Goal: Transaction & Acquisition: Purchase product/service

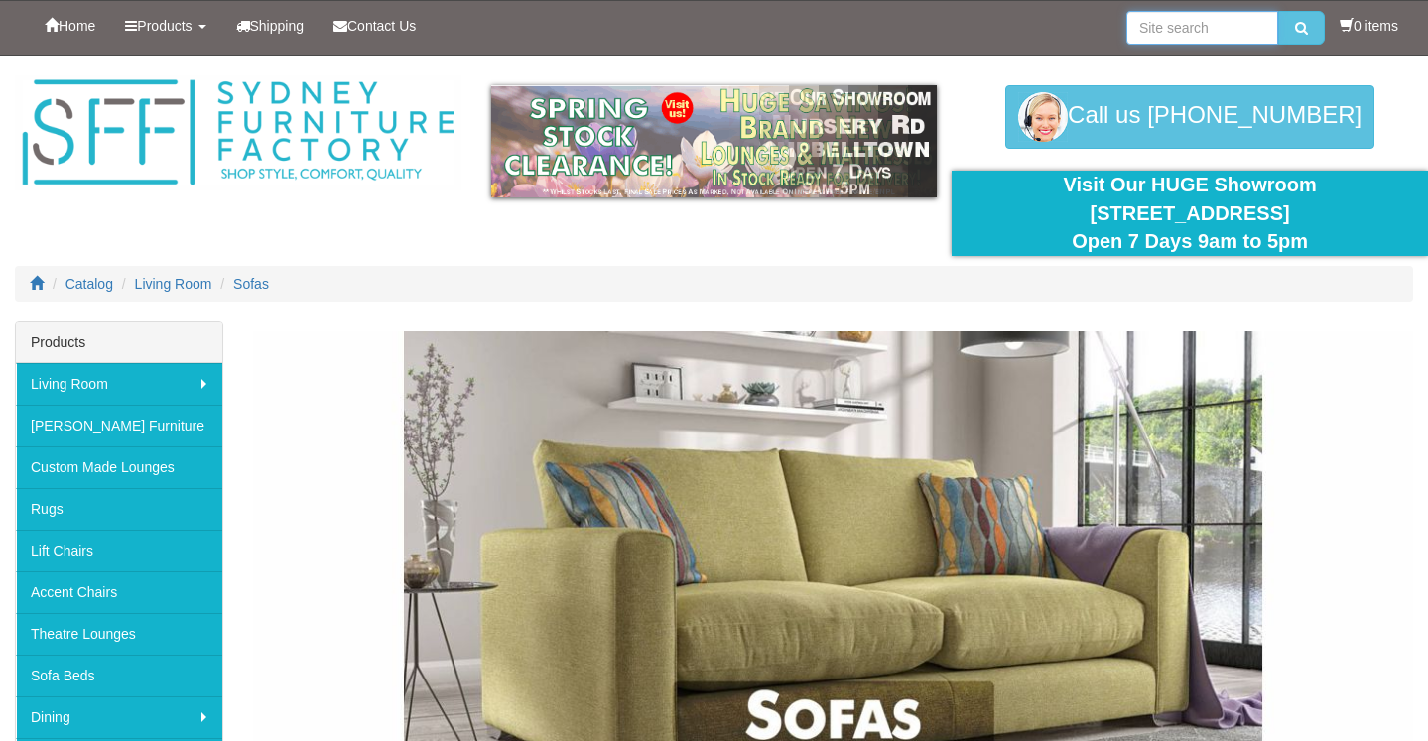
click at [1187, 35] on input "search" at bounding box center [1203, 28] width 152 height 34
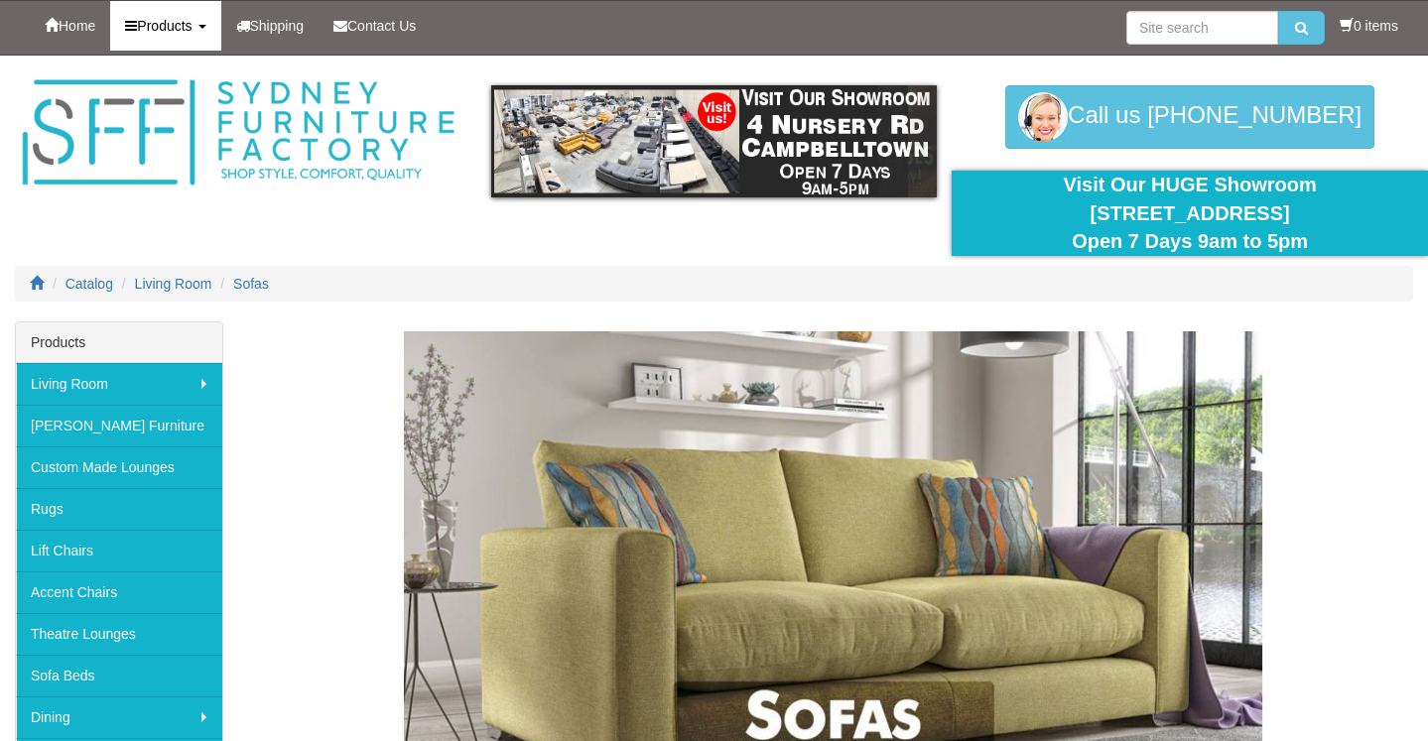
click at [203, 34] on link "Products" at bounding box center [165, 26] width 110 height 50
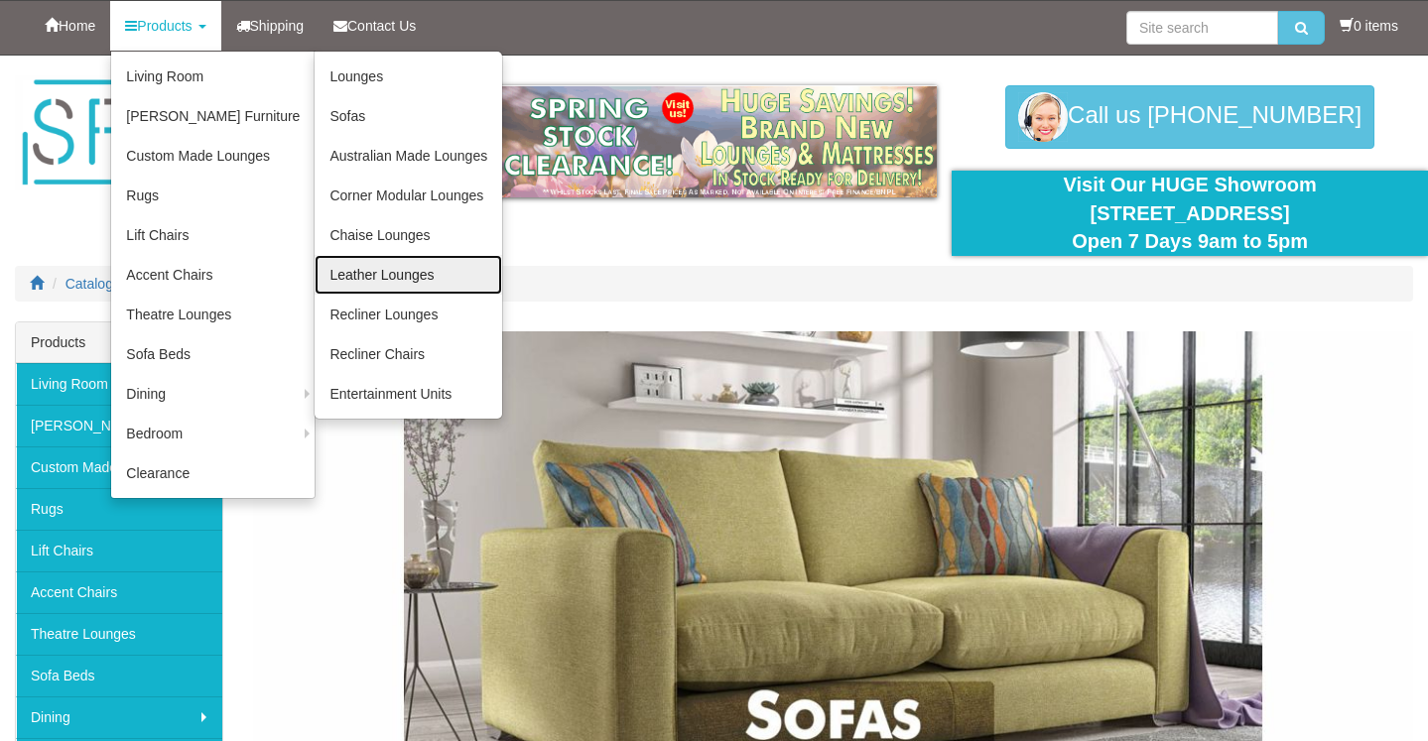
click at [378, 274] on link "Leather Lounges" at bounding box center [409, 275] width 188 height 40
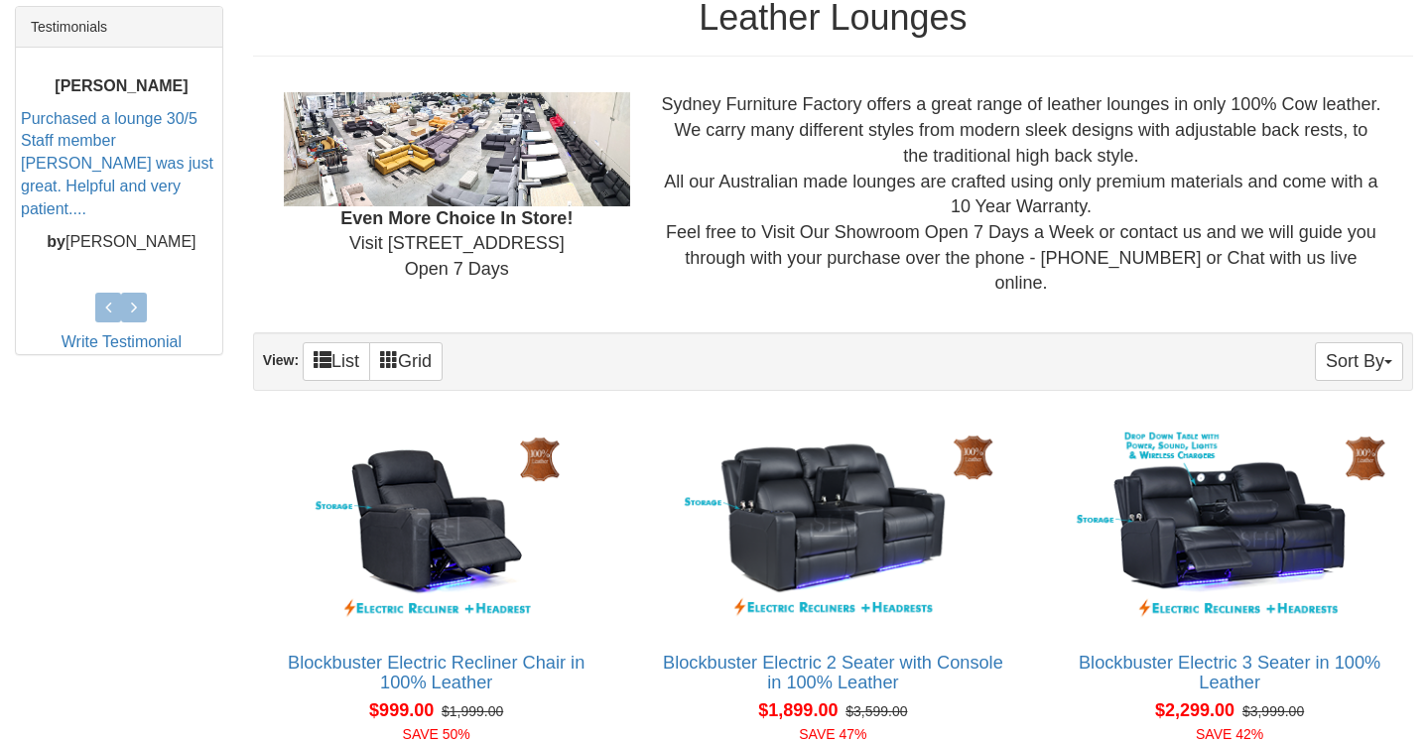
scroll to position [833, 0]
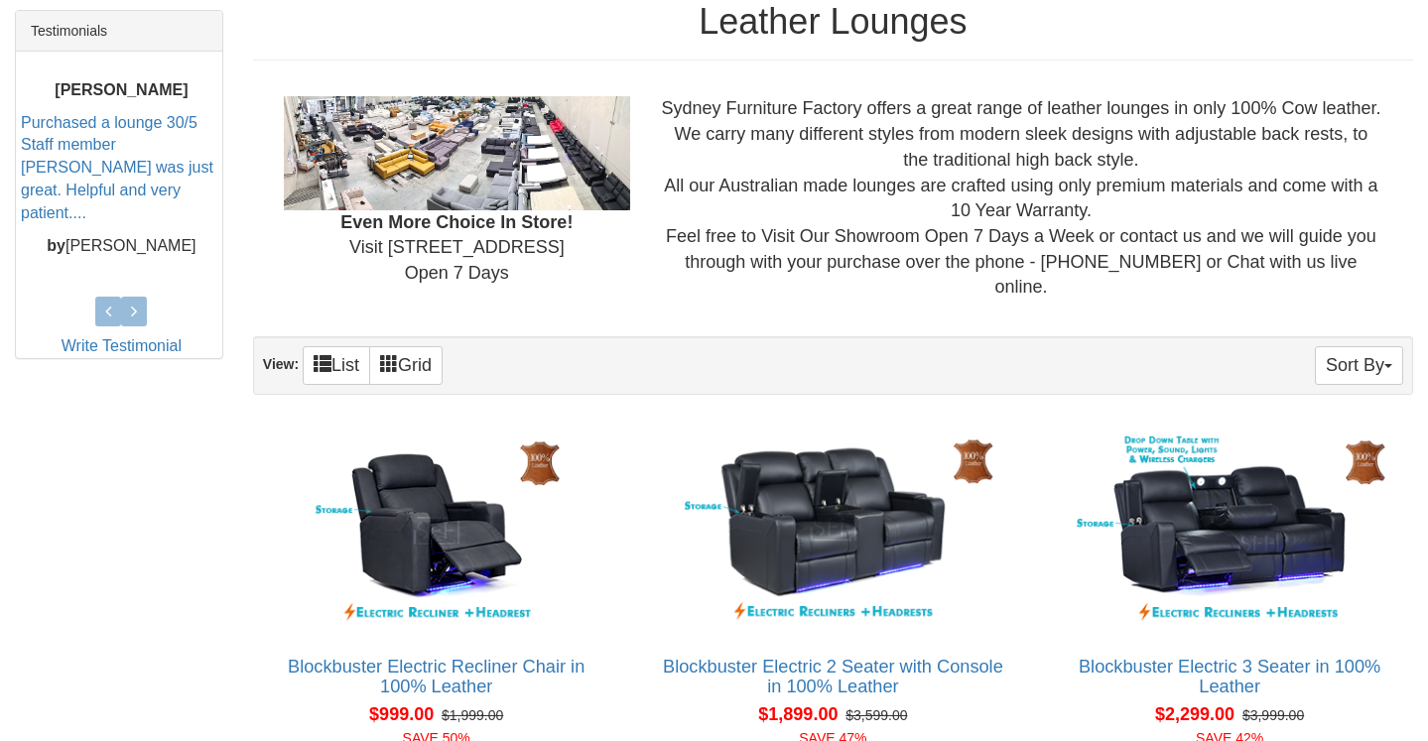
click at [1025, 503] on div "Blockbuster Electric 2 Seater with Console in 100% Leather Pictured above is th…" at bounding box center [833, 621] width 397 height 413
click at [1370, 346] on button "Sort By" at bounding box center [1359, 365] width 88 height 39
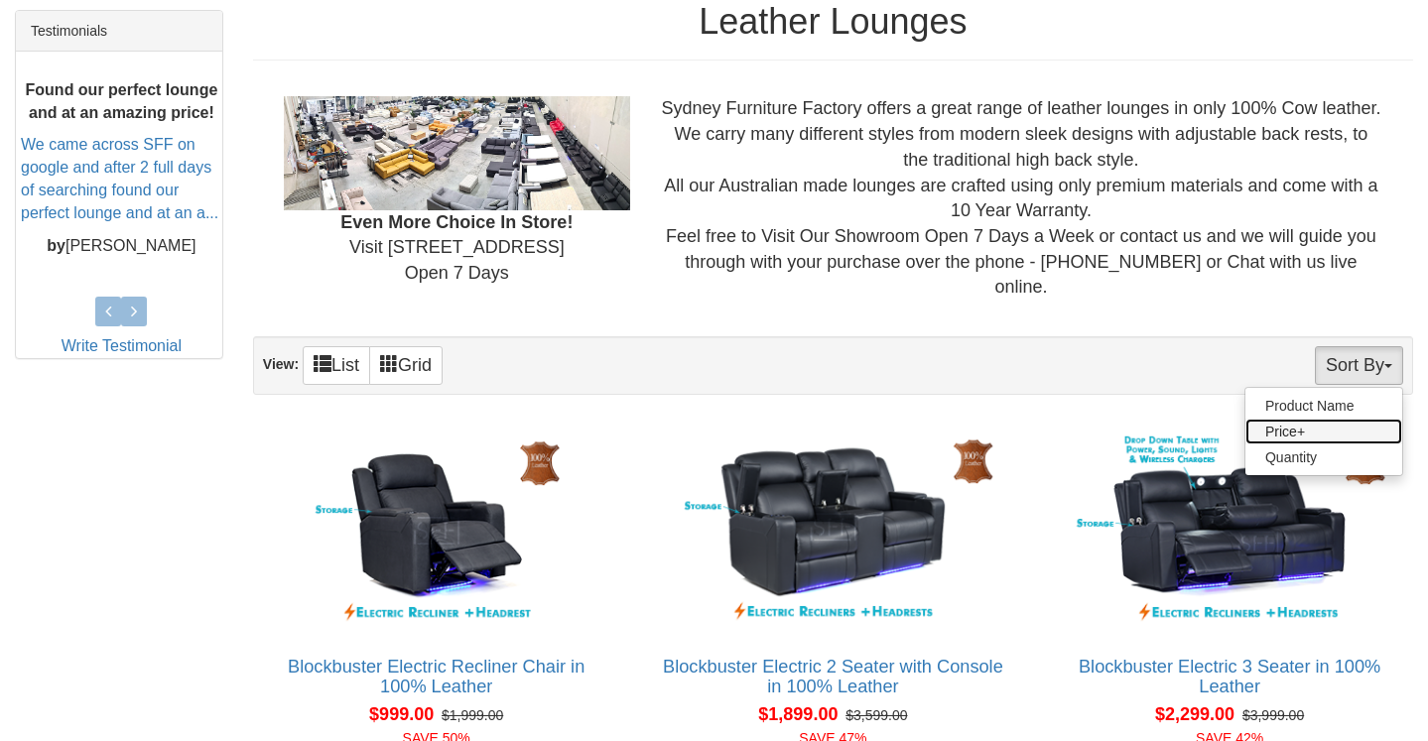
click at [1297, 419] on link "Price+" at bounding box center [1324, 432] width 157 height 26
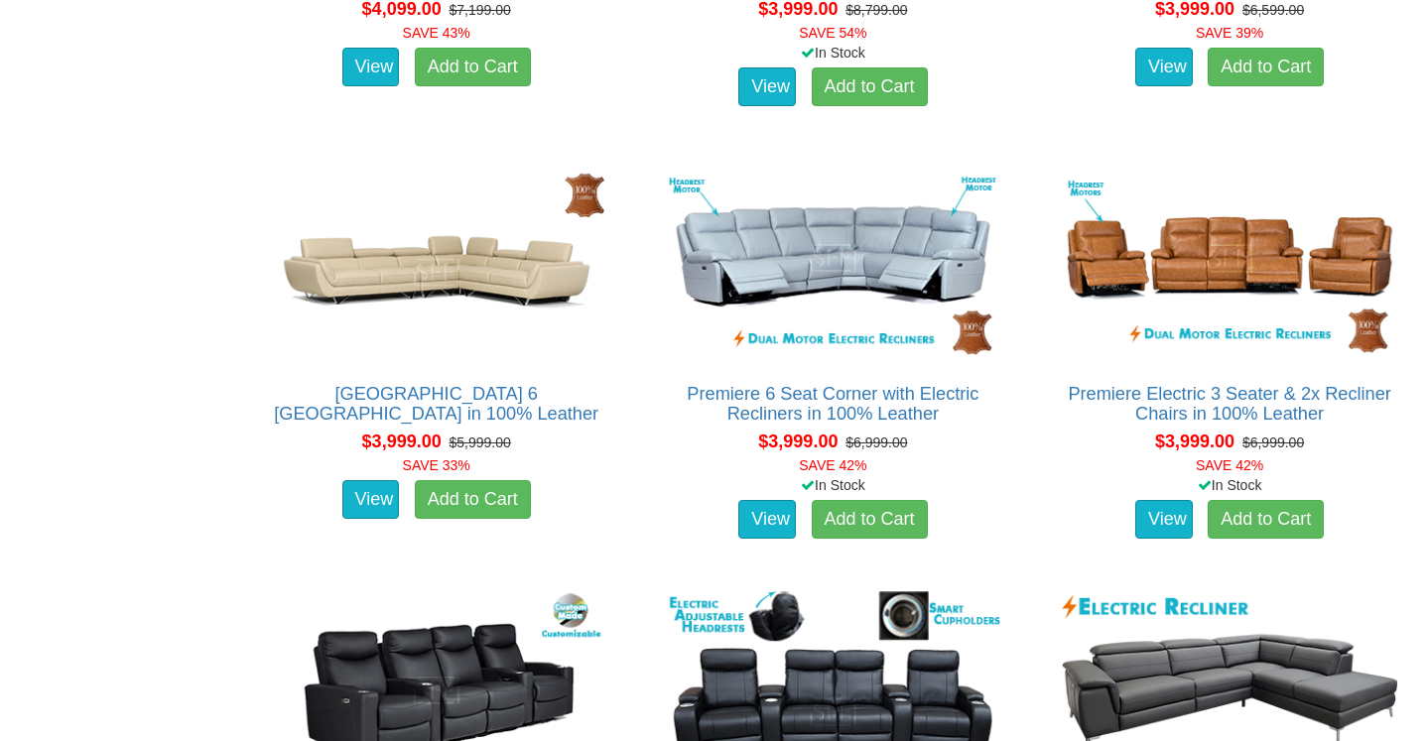
scroll to position [5005, 0]
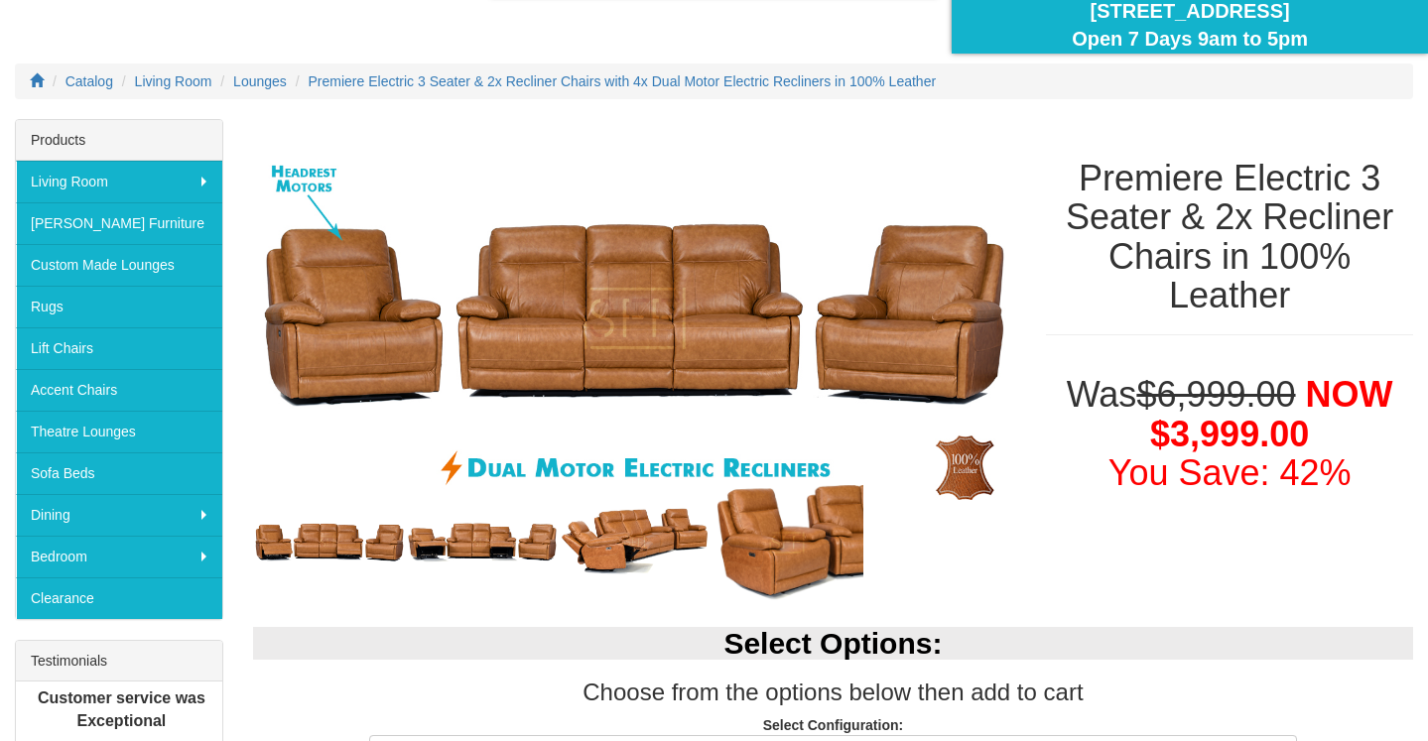
scroll to position [223, 0]
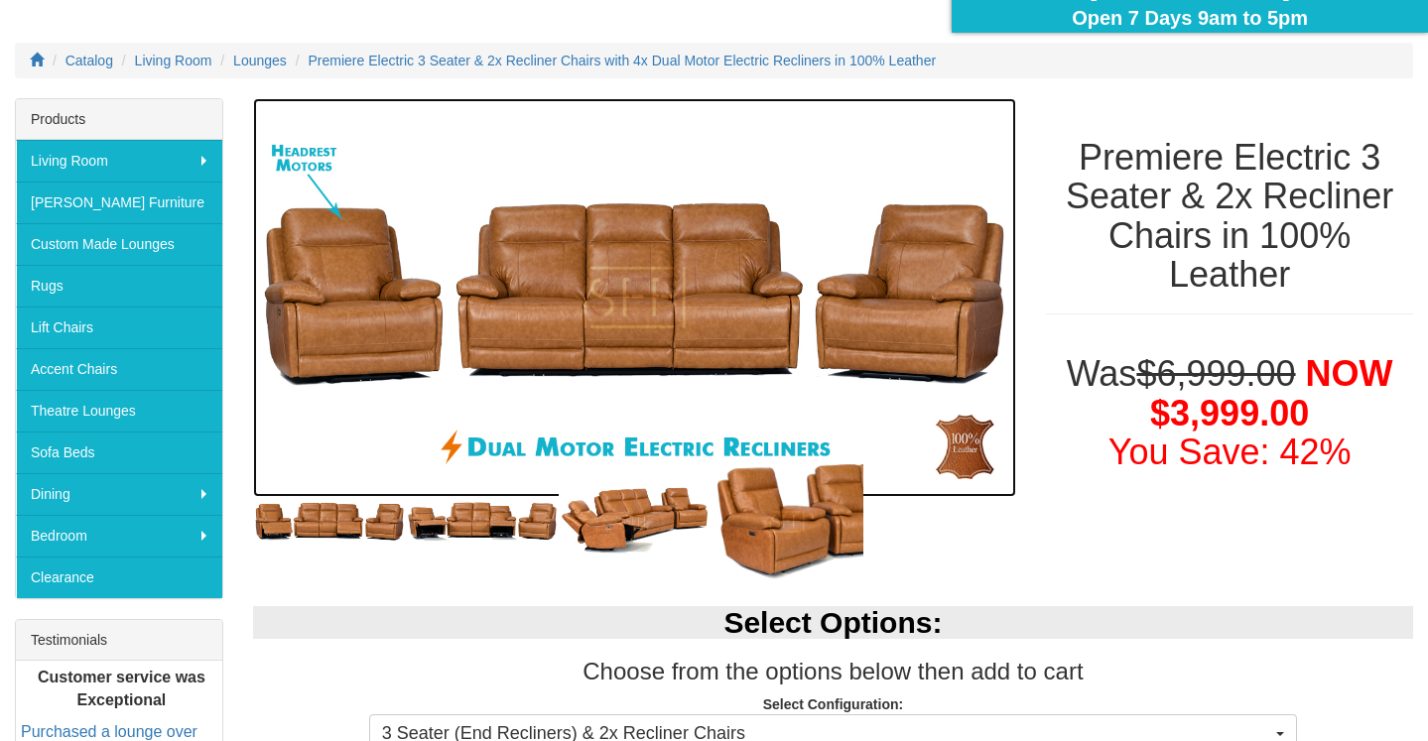
click at [751, 265] on img at bounding box center [634, 298] width 763 height 400
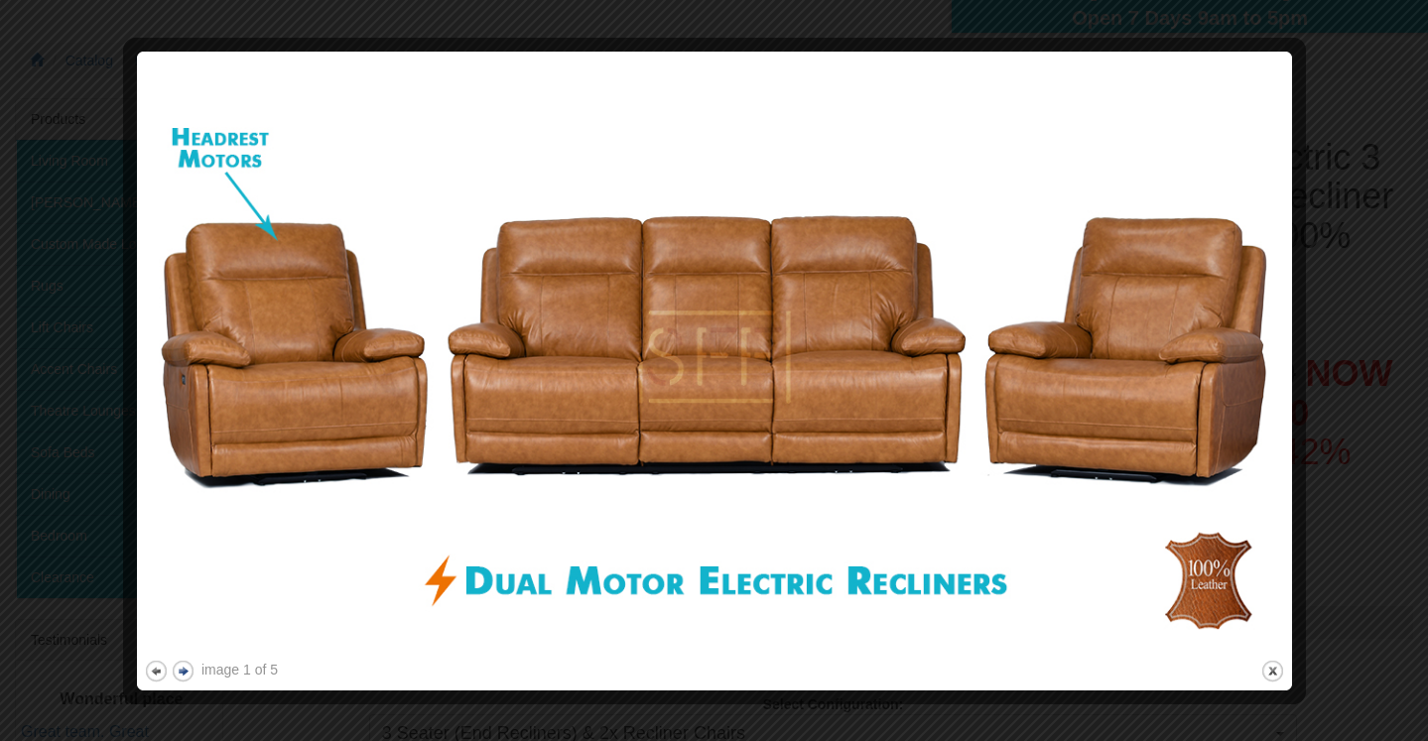
click at [183, 675] on button "next" at bounding box center [183, 671] width 25 height 25
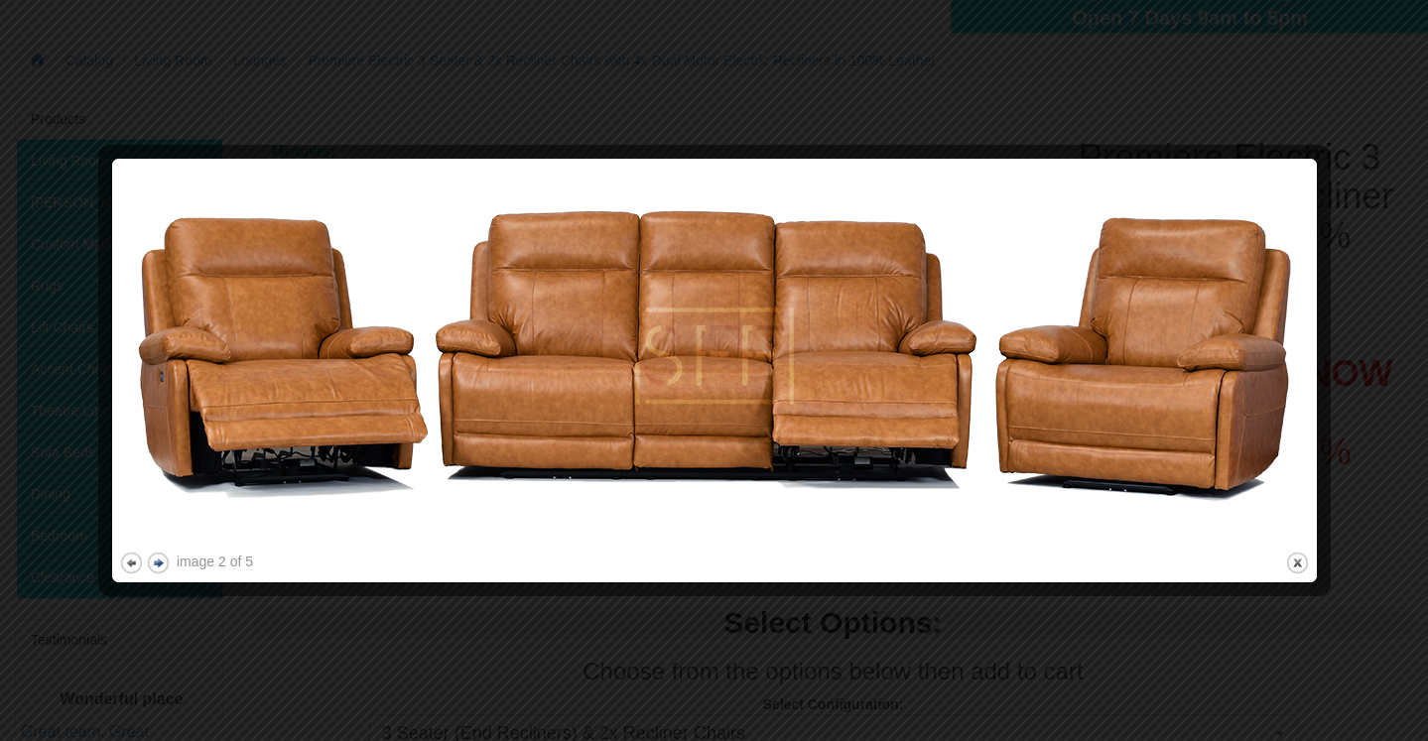
click at [163, 567] on button "next" at bounding box center [158, 563] width 25 height 25
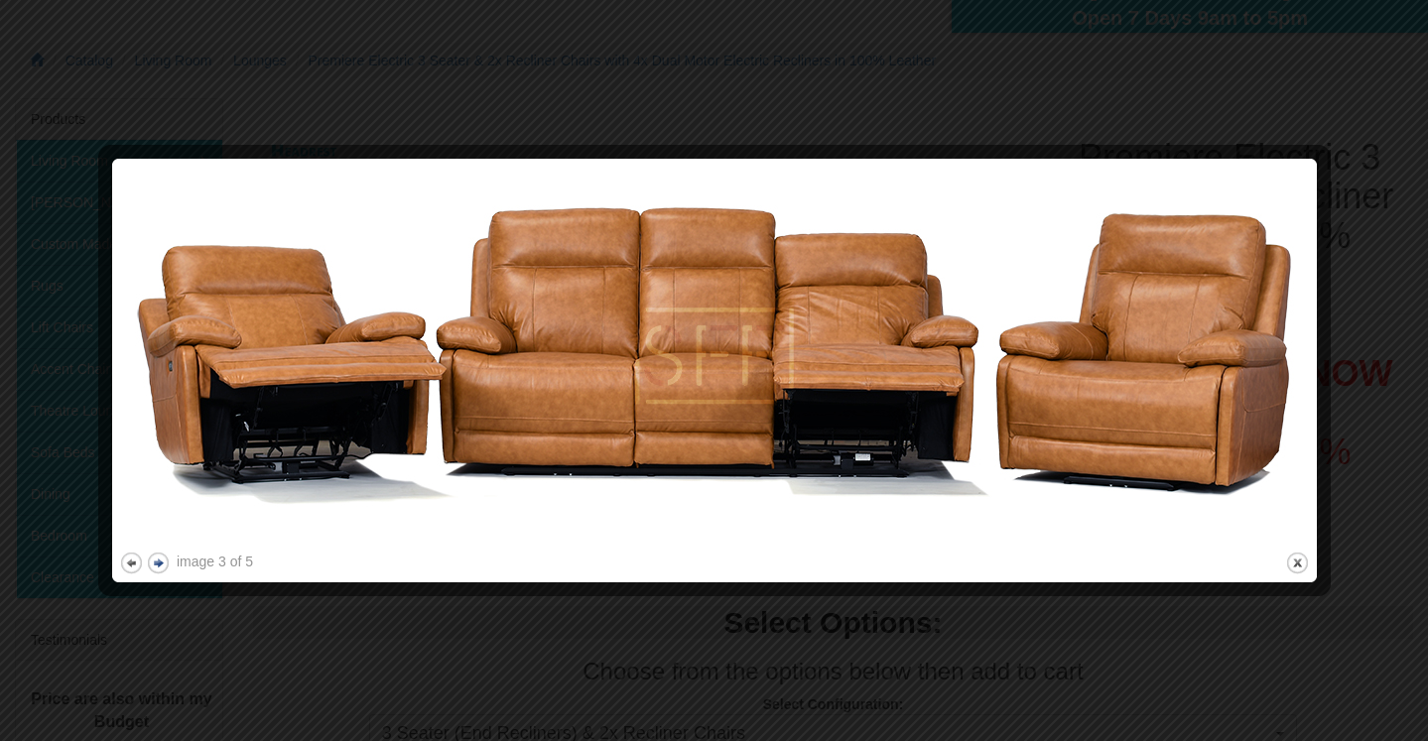
click at [163, 567] on button "next" at bounding box center [158, 563] width 25 height 25
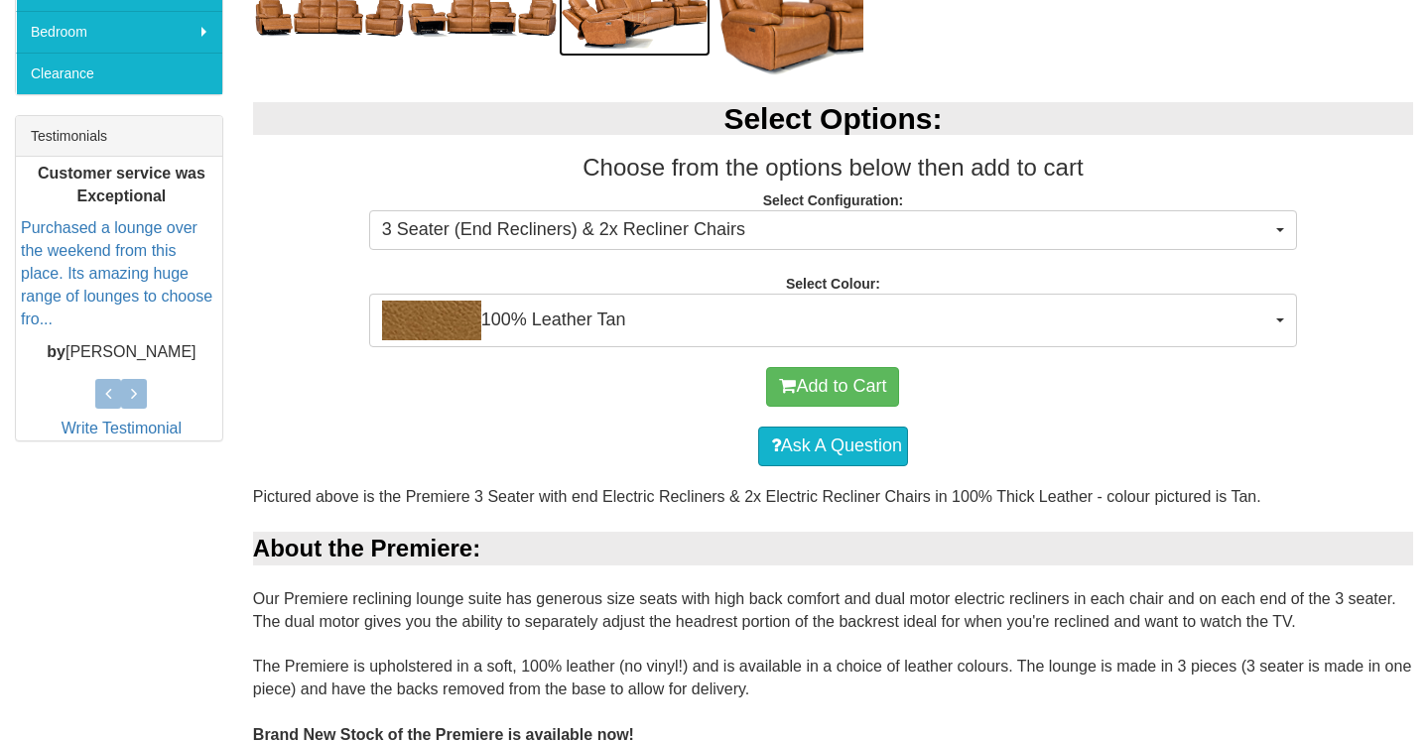
scroll to position [684, 0]
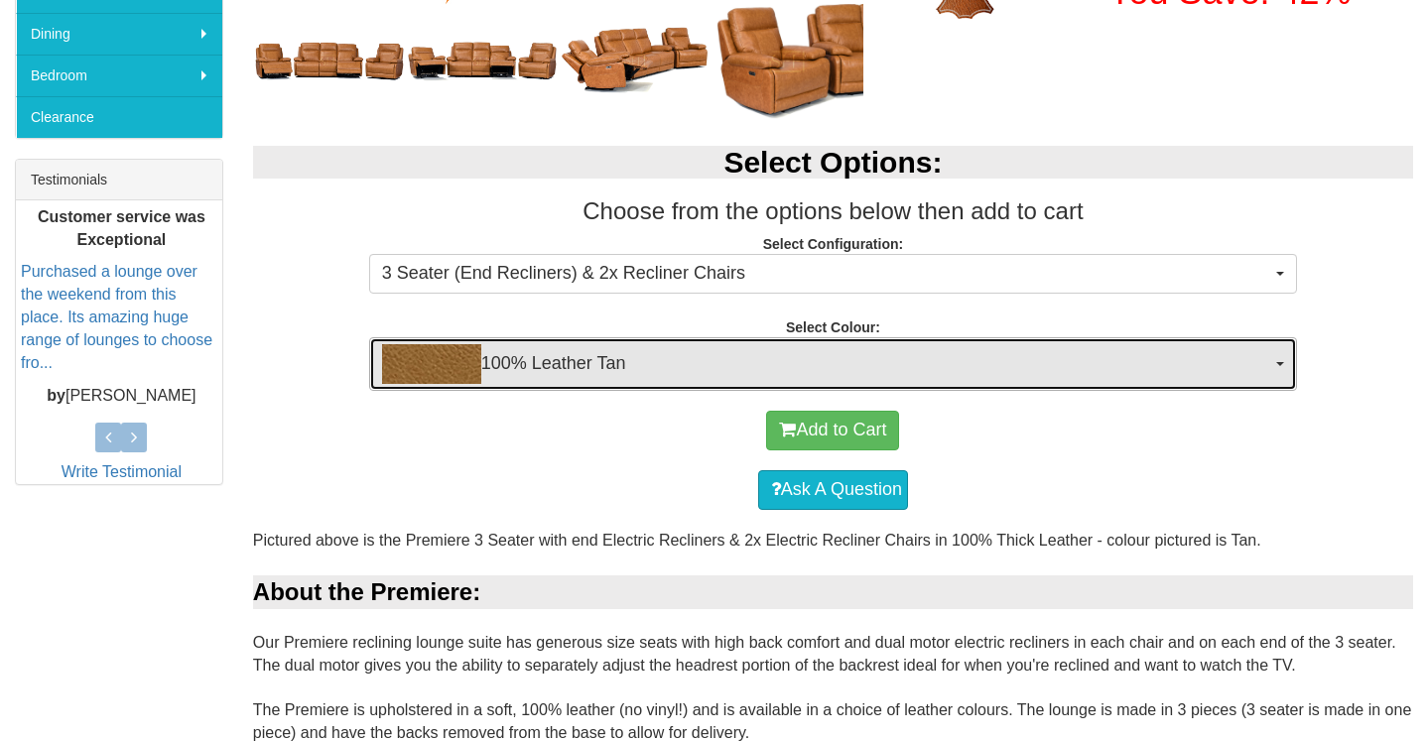
click at [1035, 371] on span "100% Leather Tan" at bounding box center [826, 364] width 889 height 40
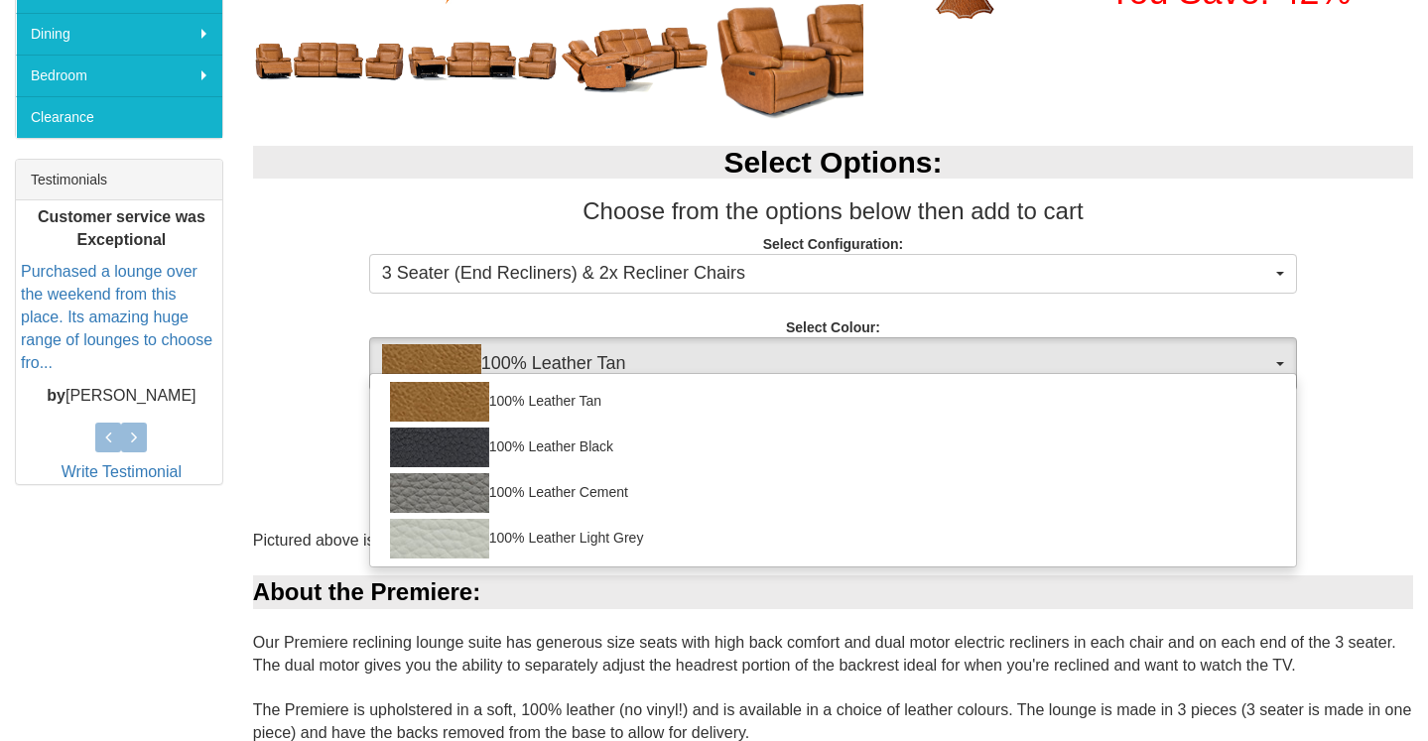
click at [1377, 353] on div "Select Options: Choose from the options below then add to cart Select Configura…" at bounding box center [833, 258] width 1190 height 265
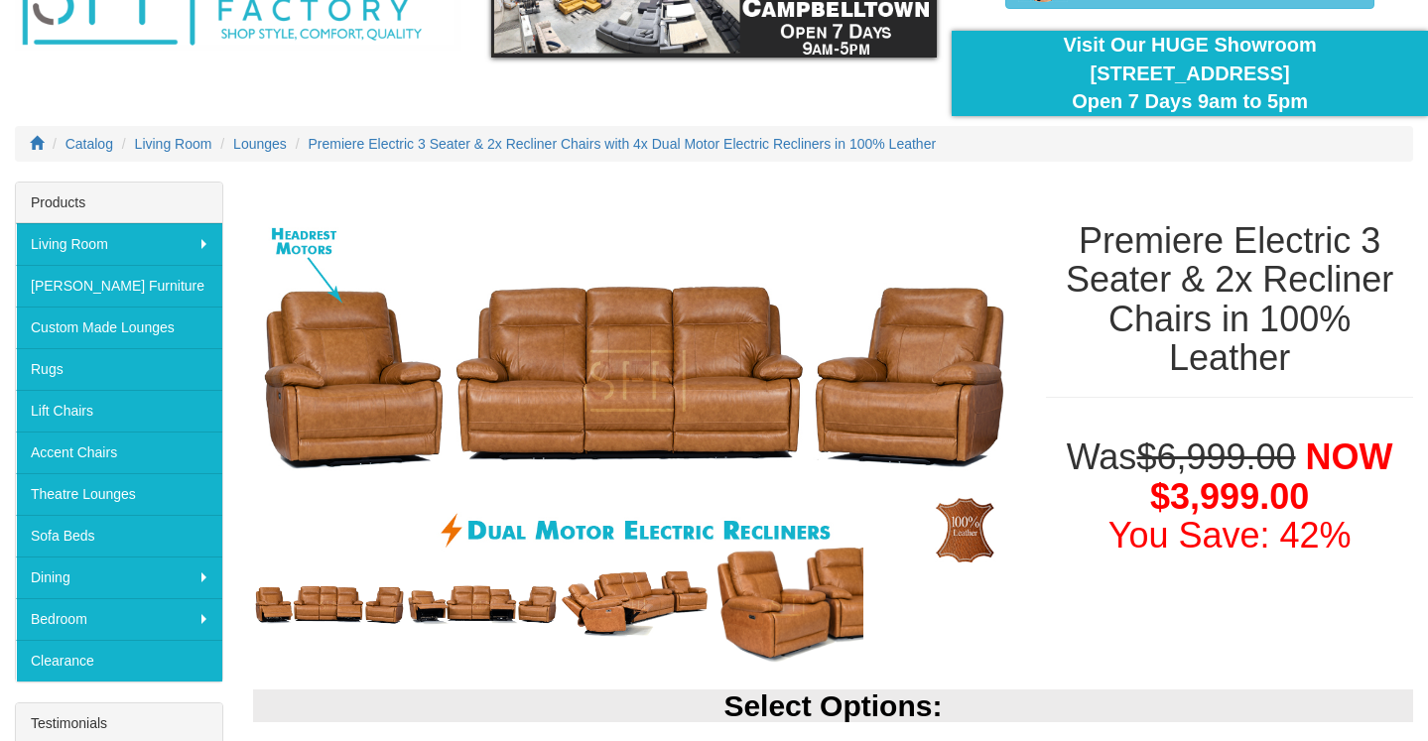
scroll to position [0, 0]
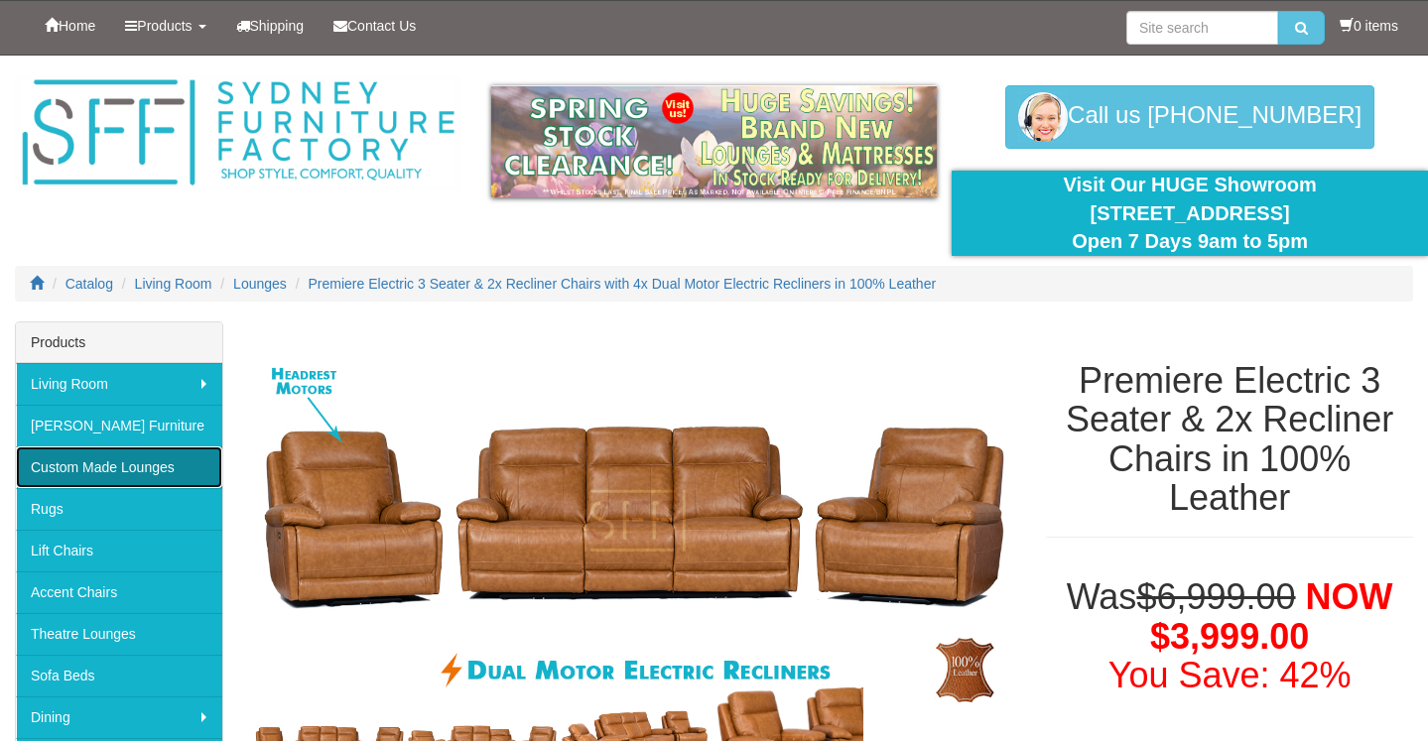
click at [95, 465] on link "Custom Made Lounges" at bounding box center [119, 468] width 206 height 42
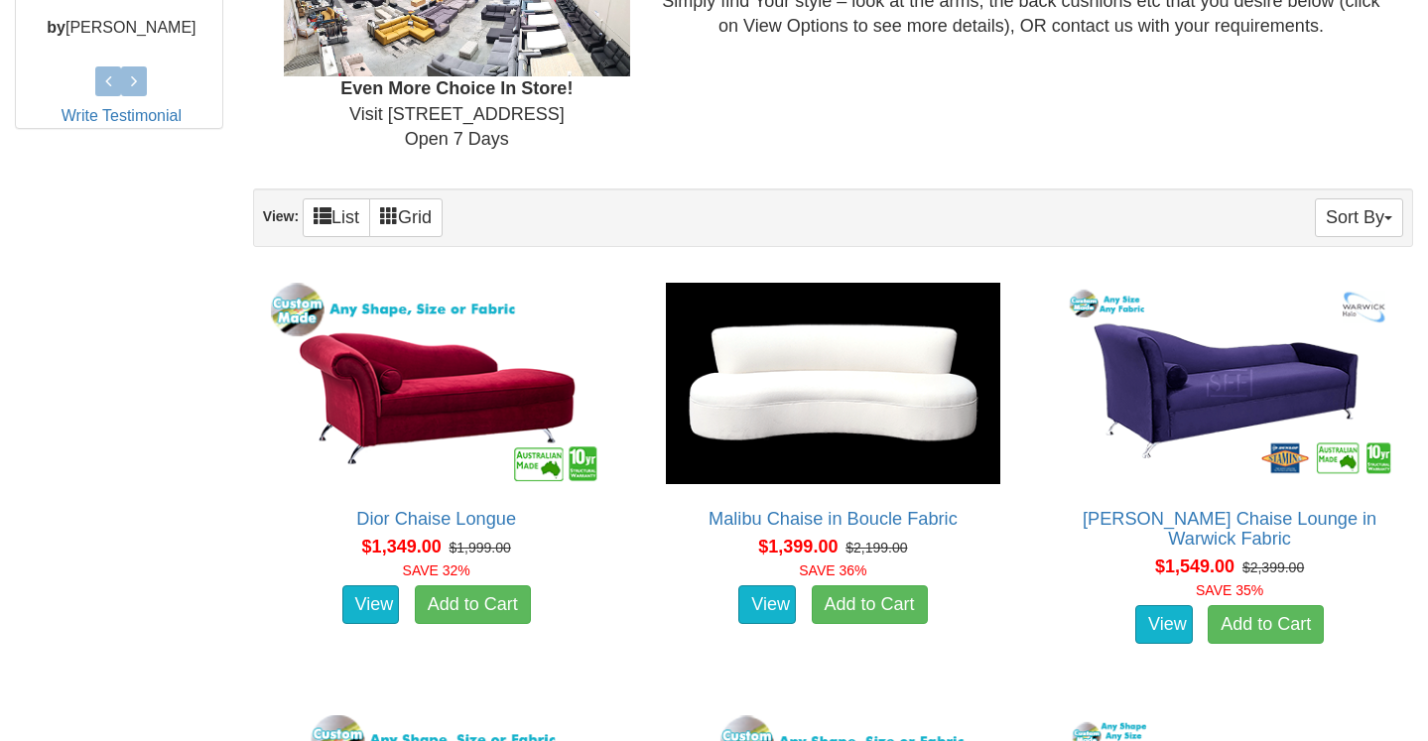
scroll to position [1152, 0]
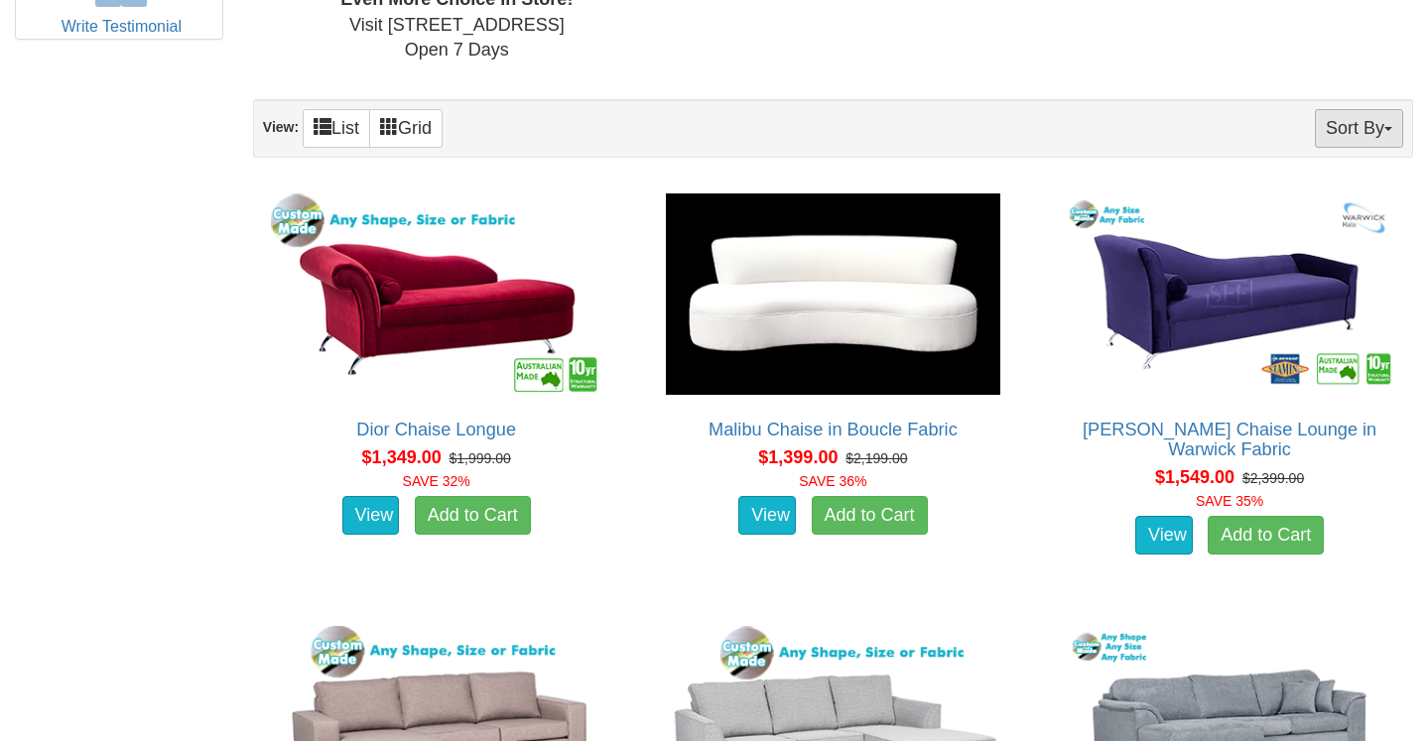
click at [1343, 146] on button "Sort By" at bounding box center [1359, 128] width 88 height 39
click at [1311, 192] on link "Price+" at bounding box center [1324, 195] width 157 height 26
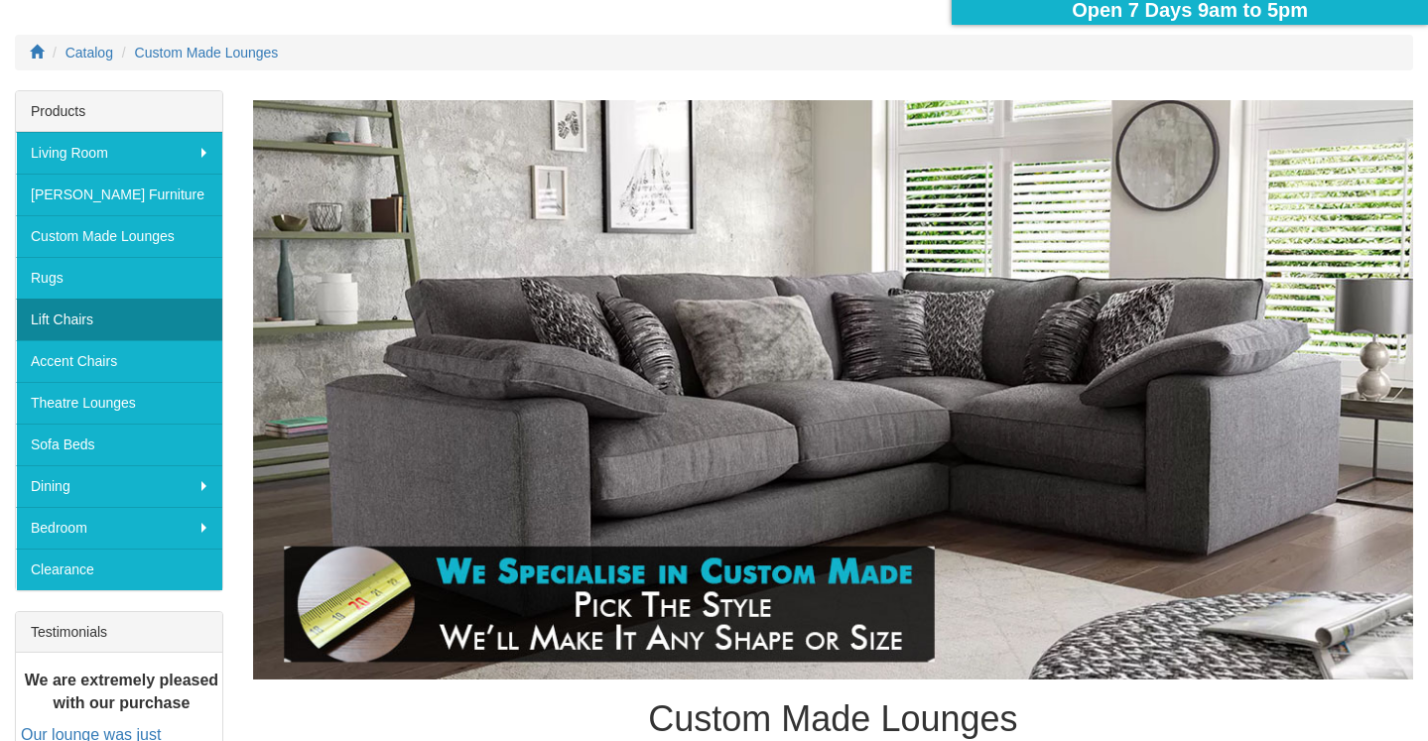
scroll to position [234, 0]
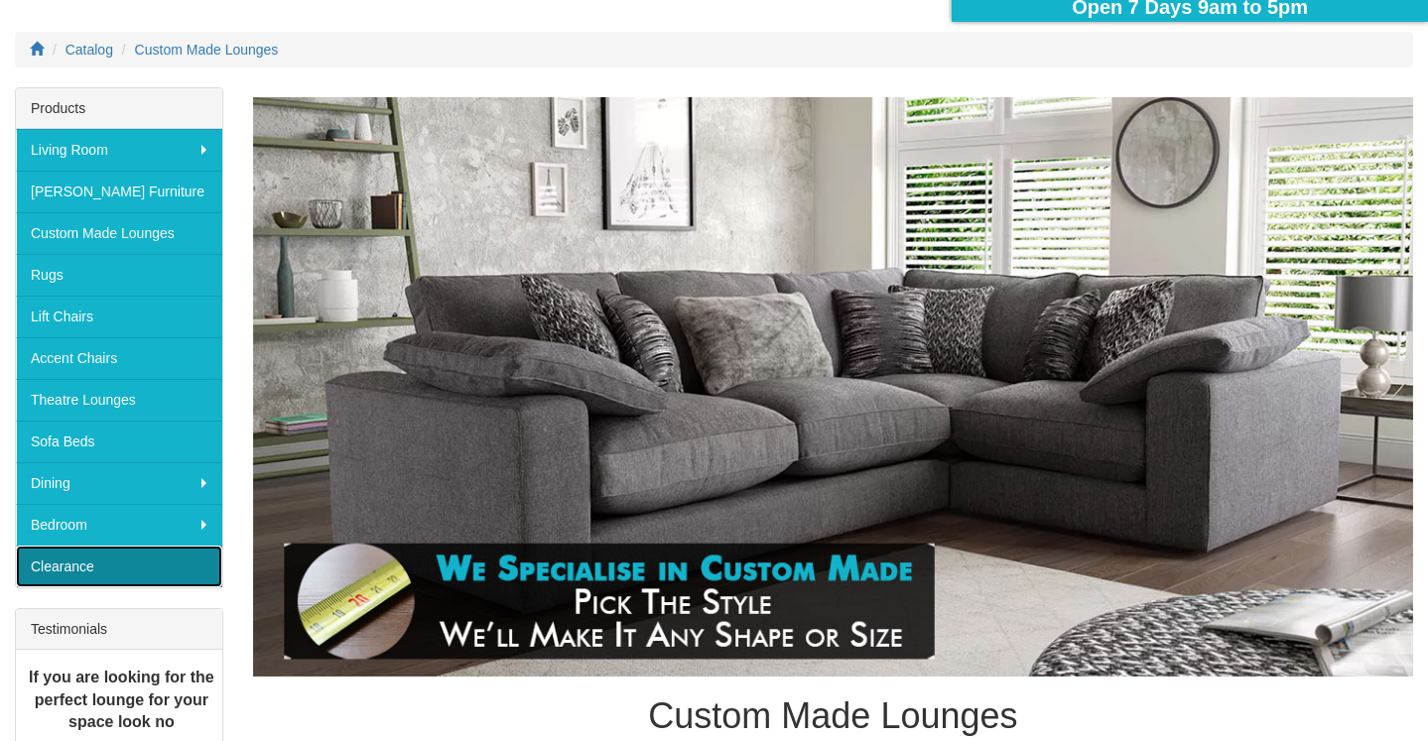
click at [153, 564] on link "Clearance" at bounding box center [119, 567] width 206 height 42
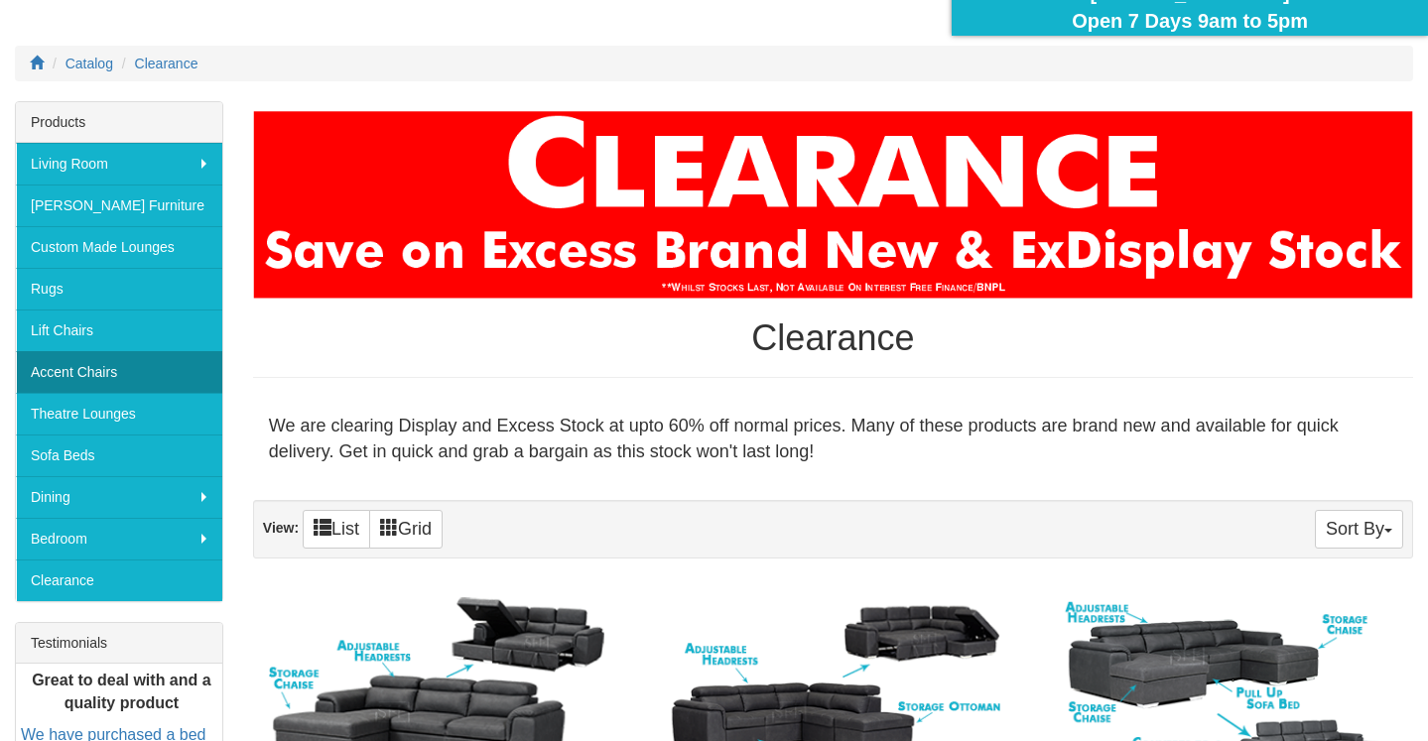
scroll to position [234, 0]
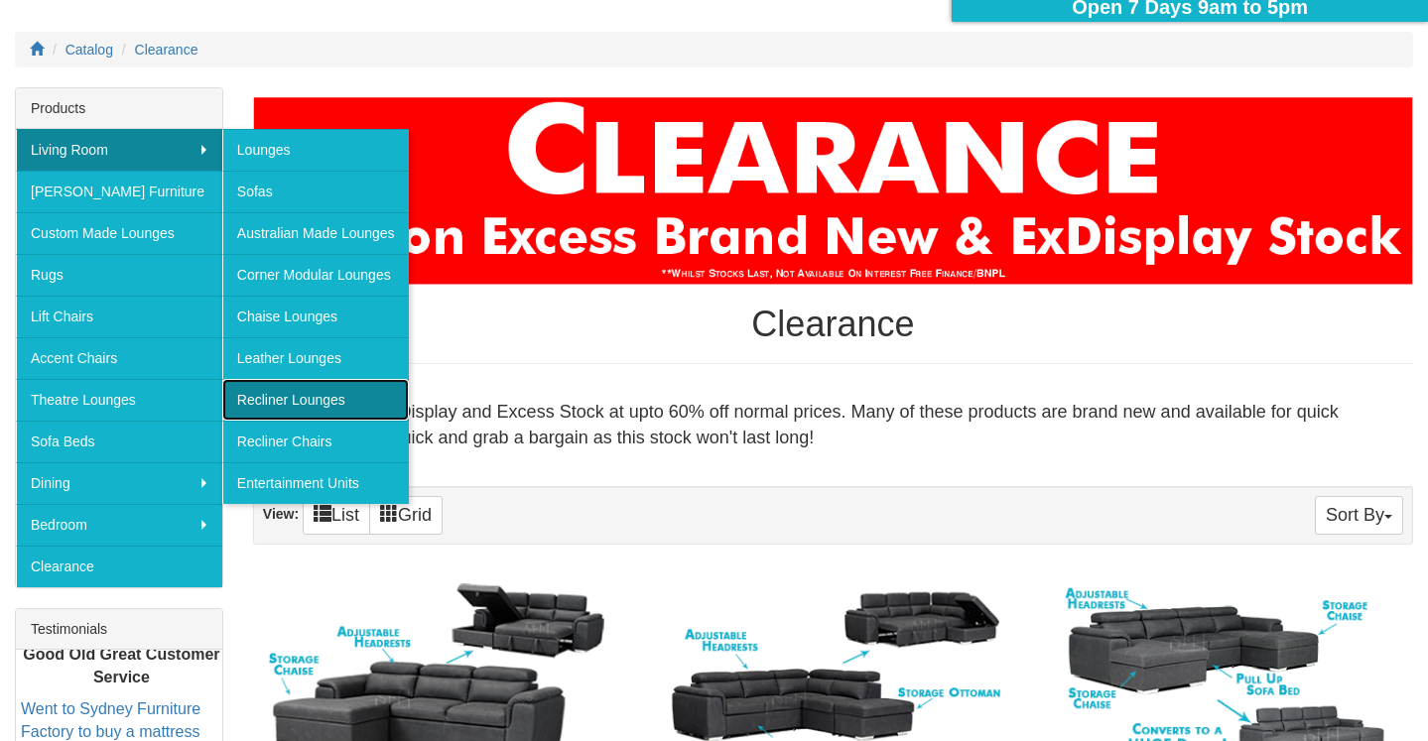
click at [319, 406] on link "Recliner Lounges" at bounding box center [315, 400] width 187 height 42
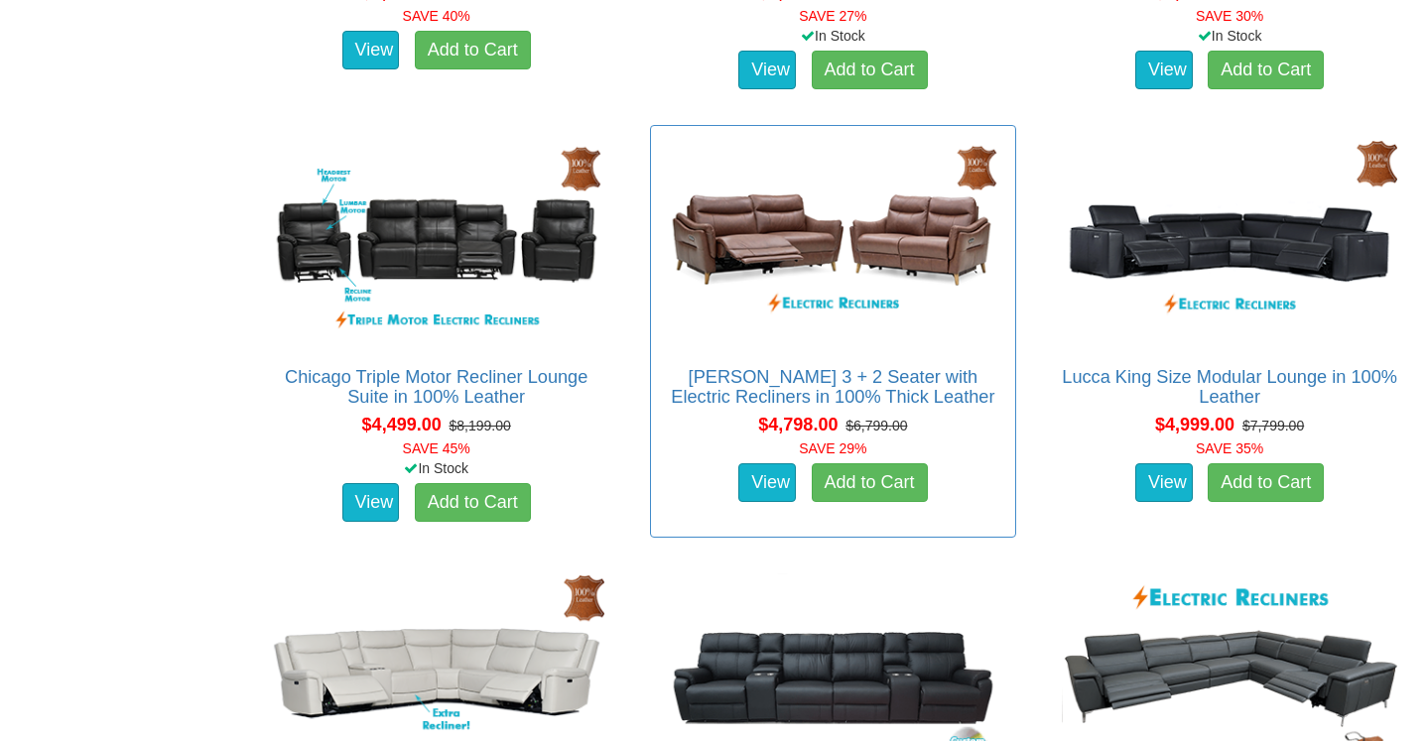
scroll to position [8045, 0]
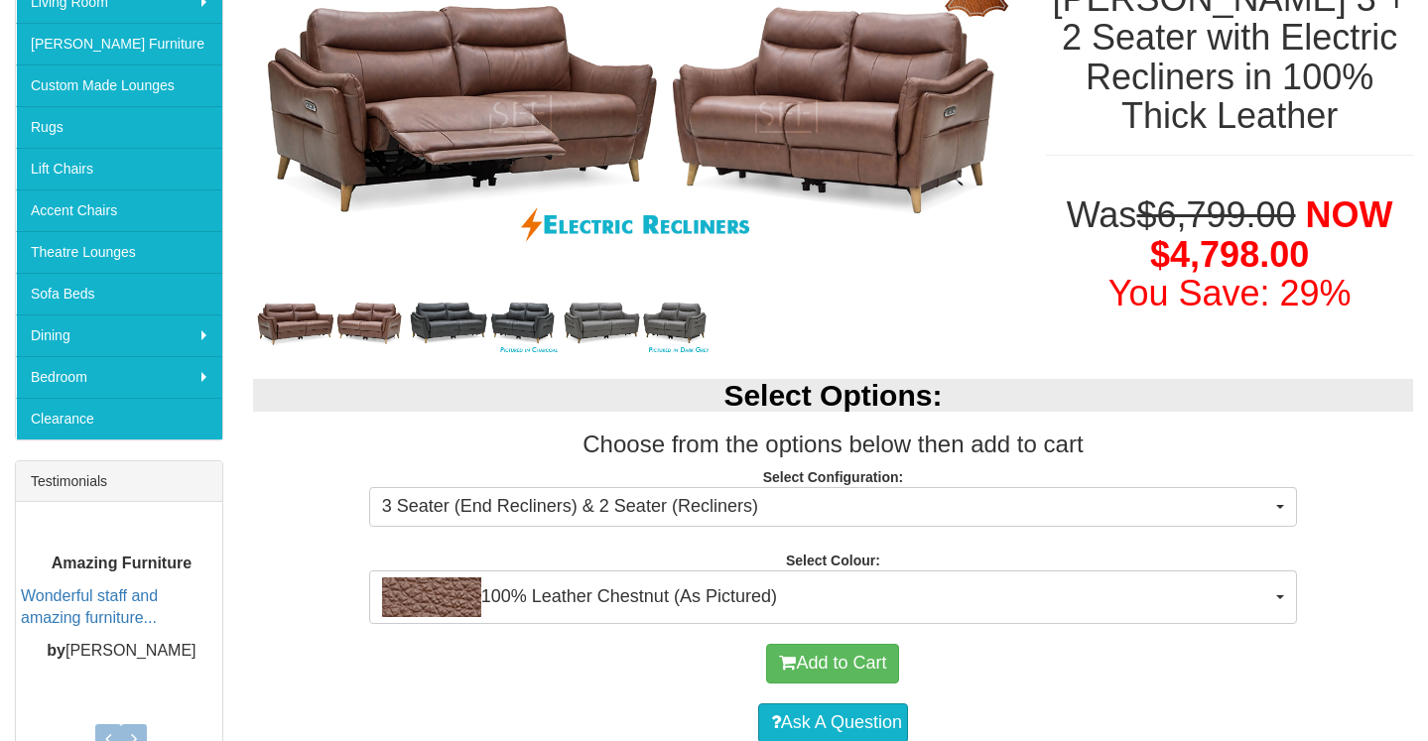
scroll to position [384, 0]
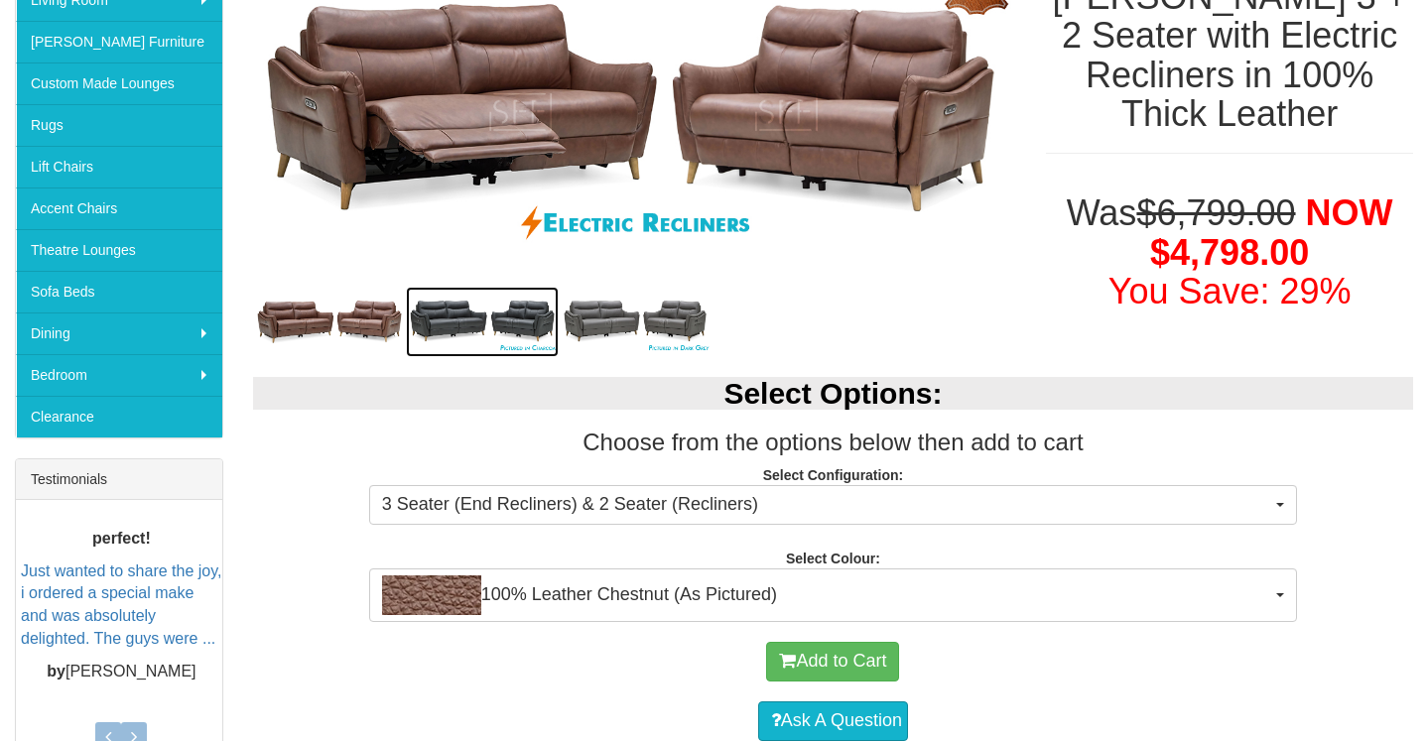
click at [451, 324] on img at bounding box center [482, 322] width 153 height 70
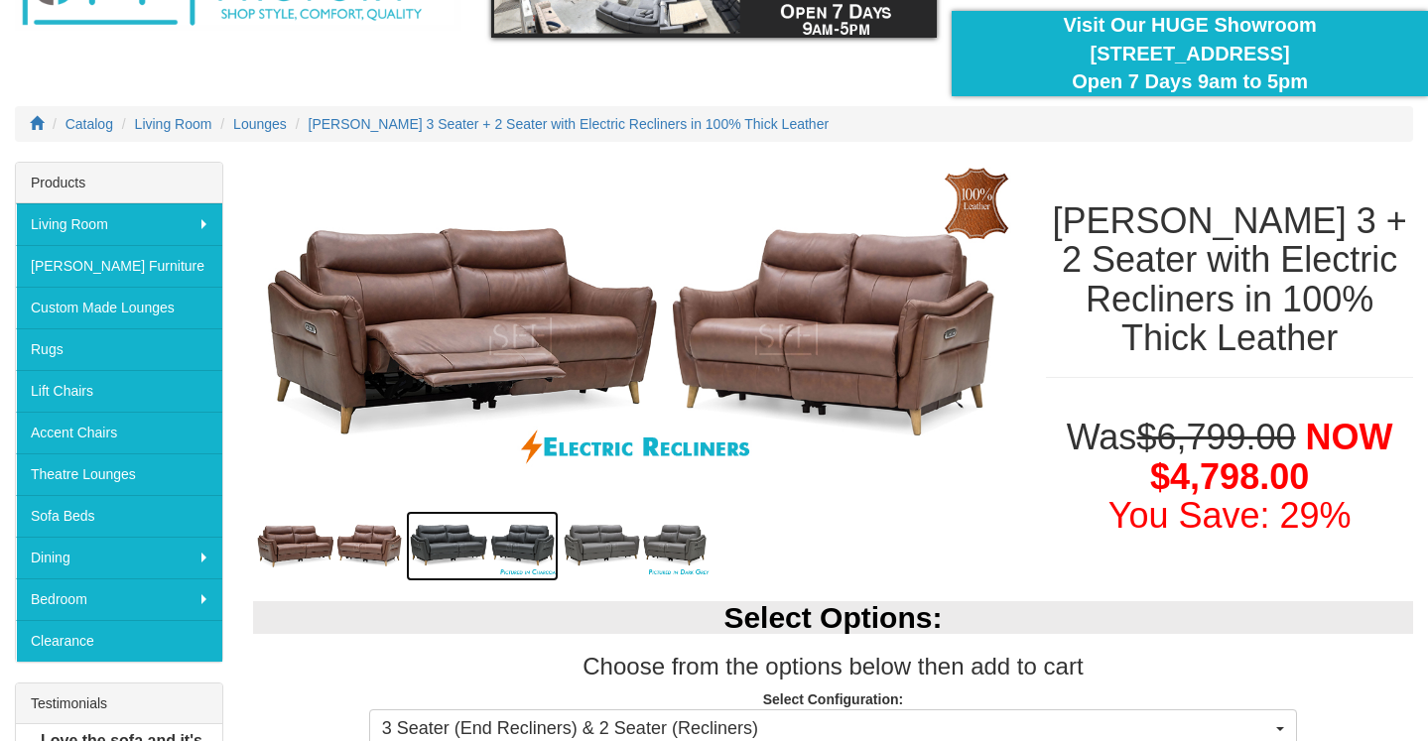
scroll to position [0, 0]
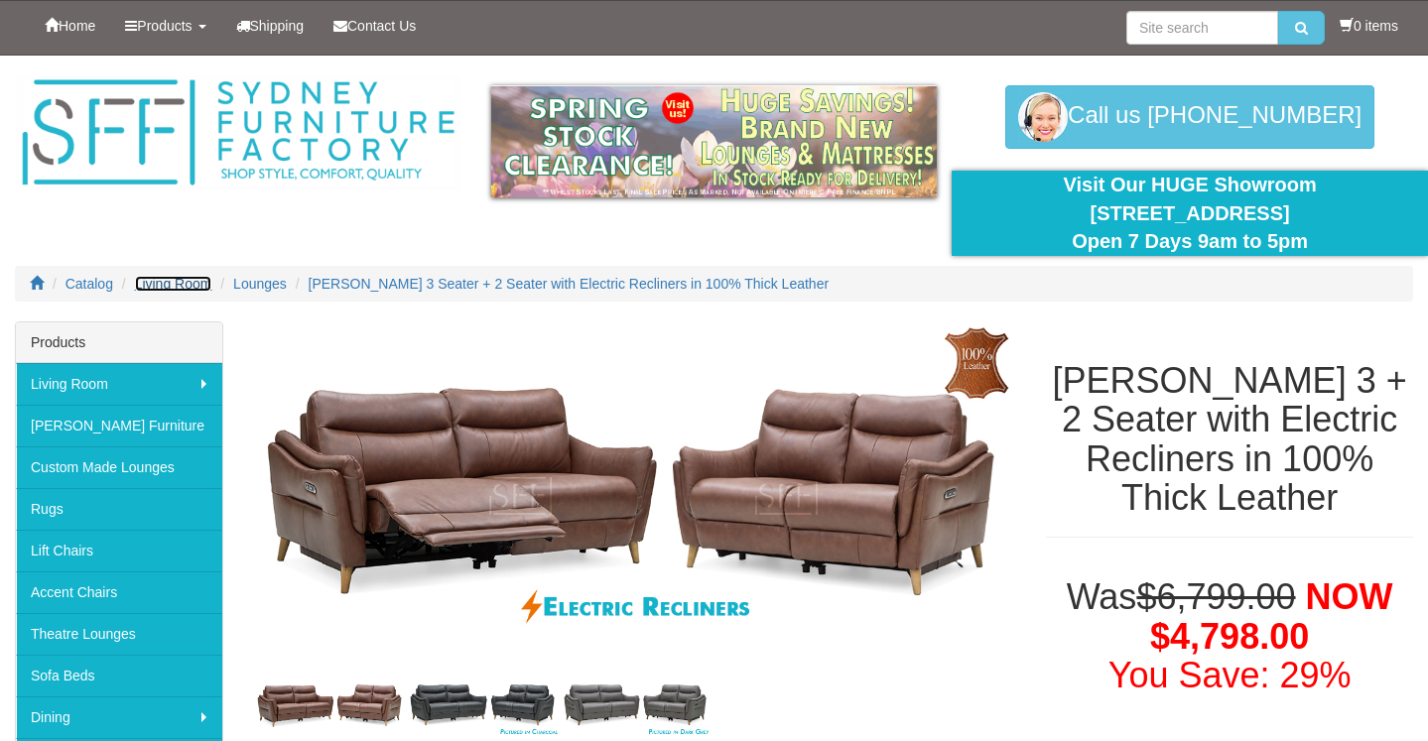
click at [190, 284] on span "Living Room" at bounding box center [173, 284] width 77 height 16
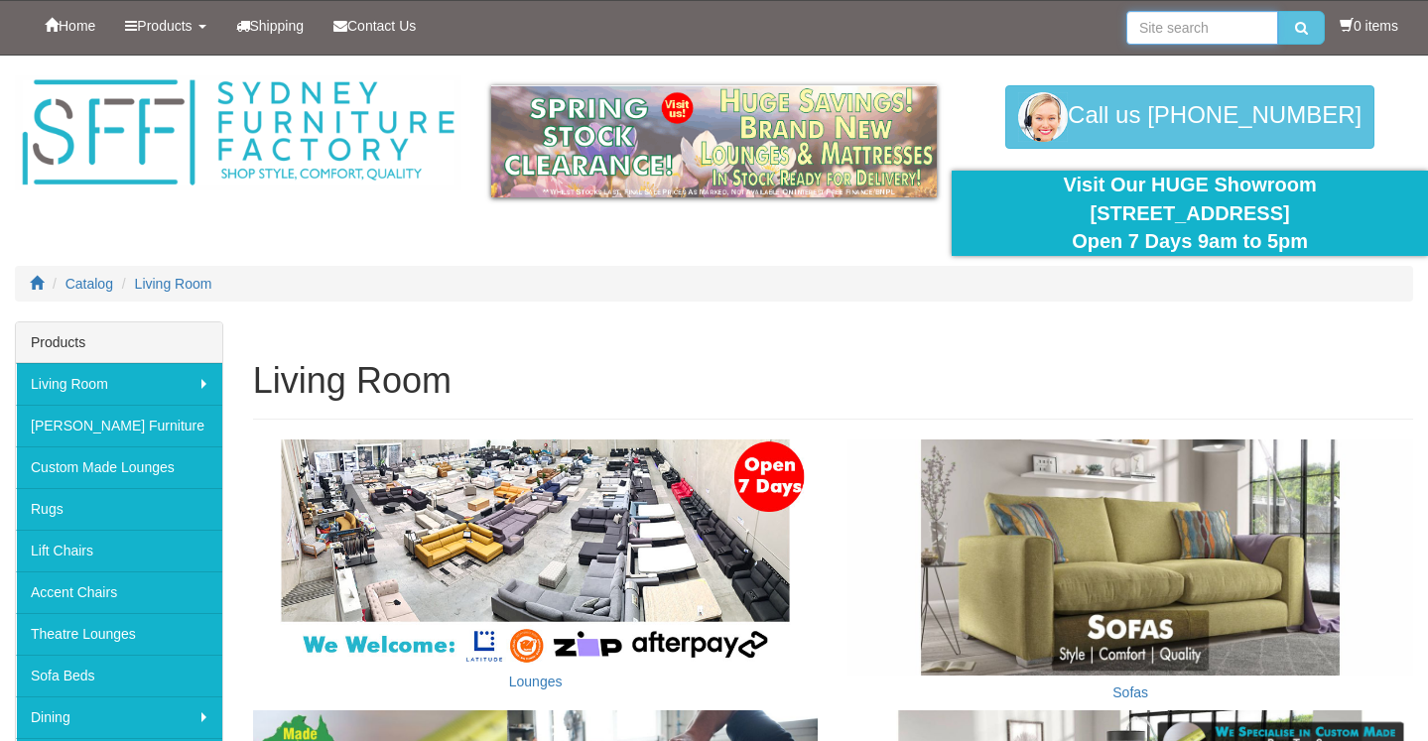
click at [1158, 22] on input "search" at bounding box center [1203, 28] width 152 height 34
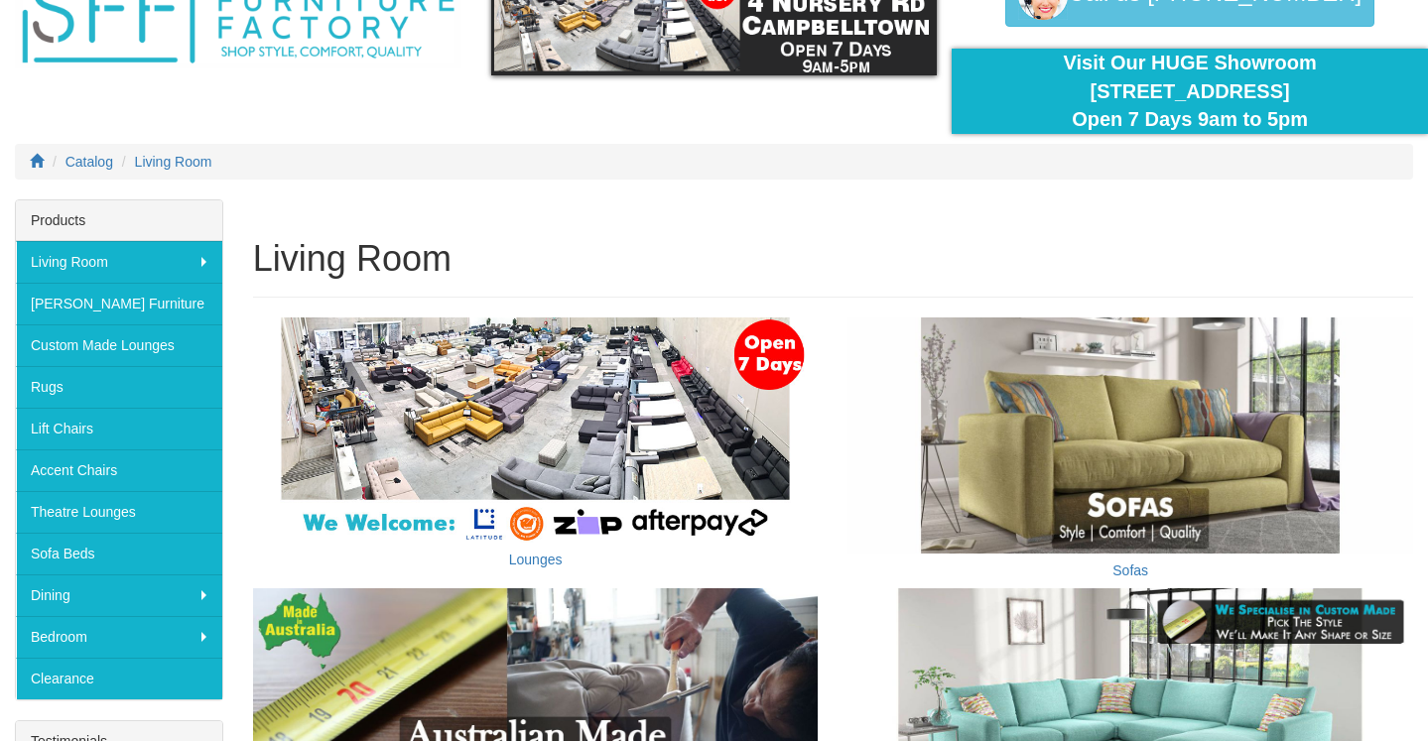
scroll to position [130, 0]
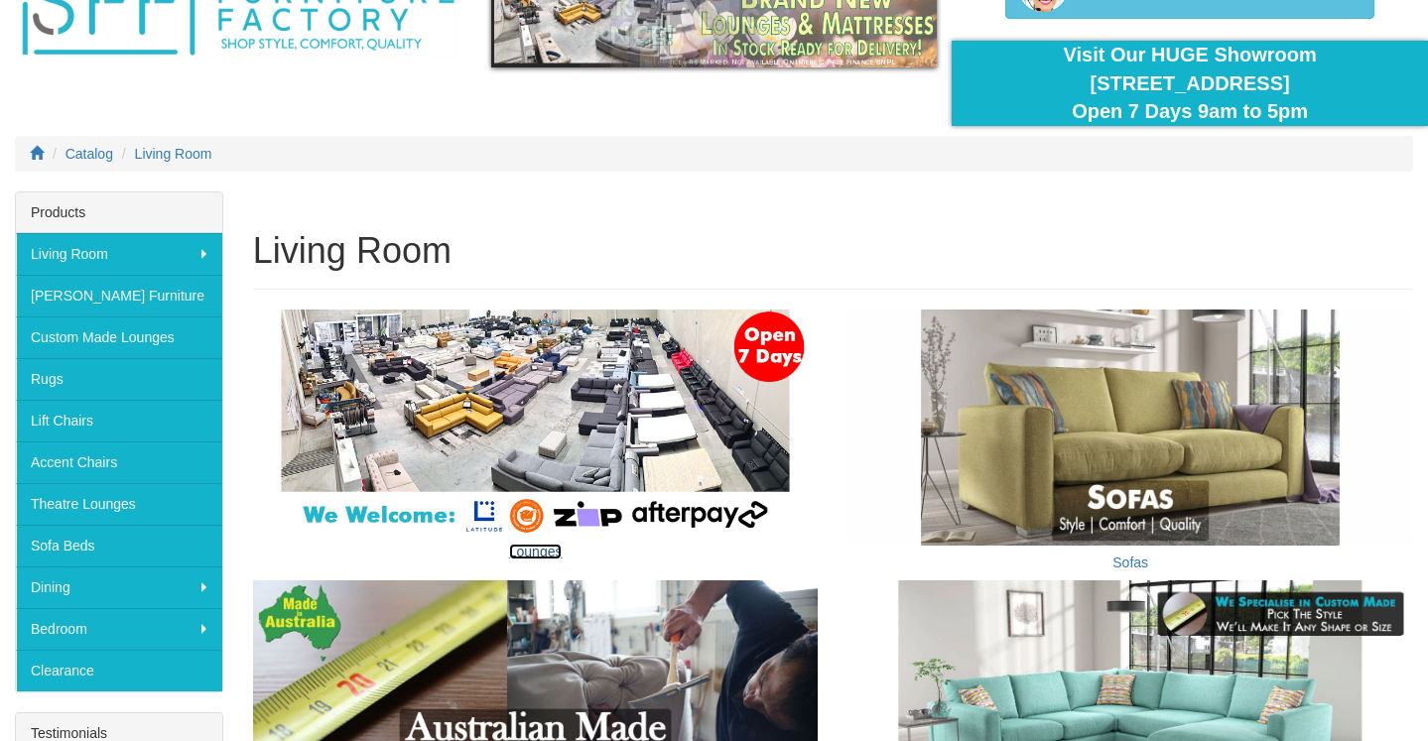
click at [549, 555] on link "Lounges" at bounding box center [536, 552] width 54 height 16
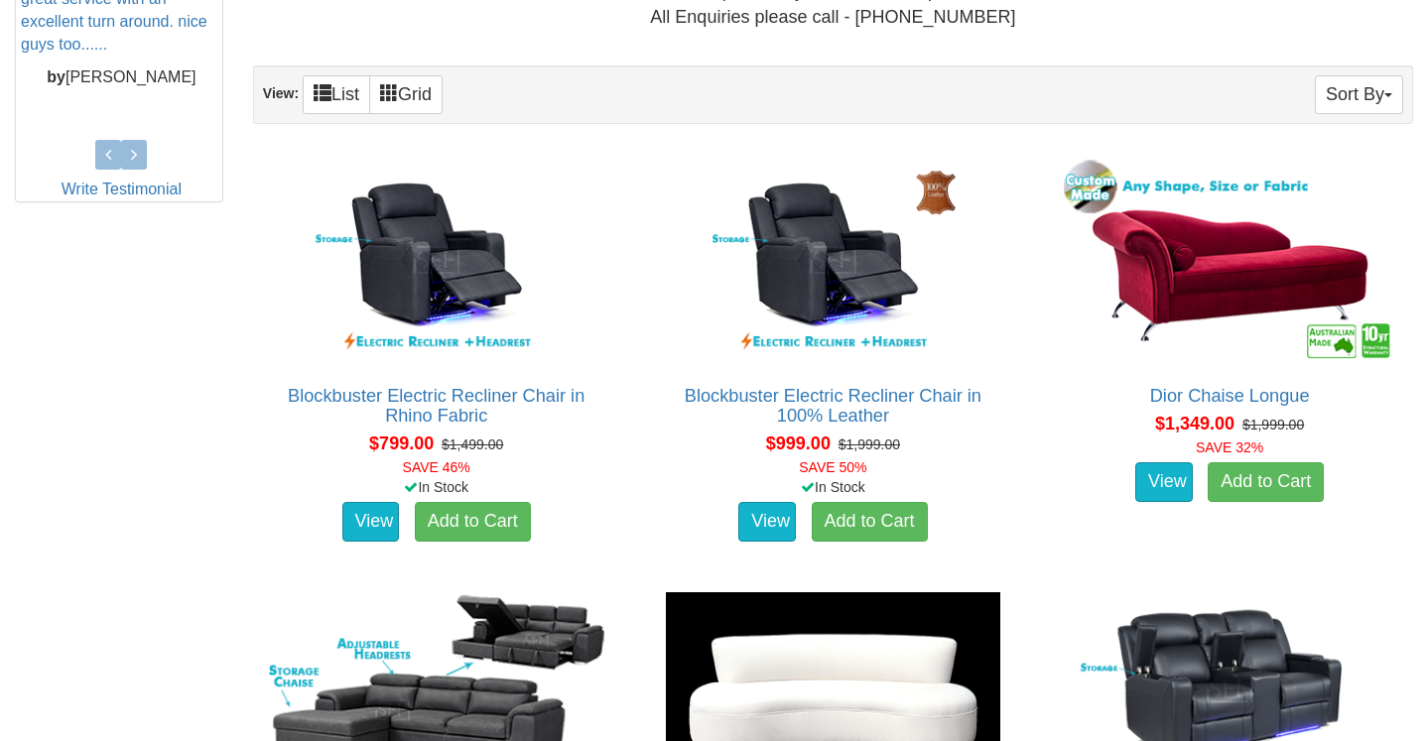
scroll to position [1003, 0]
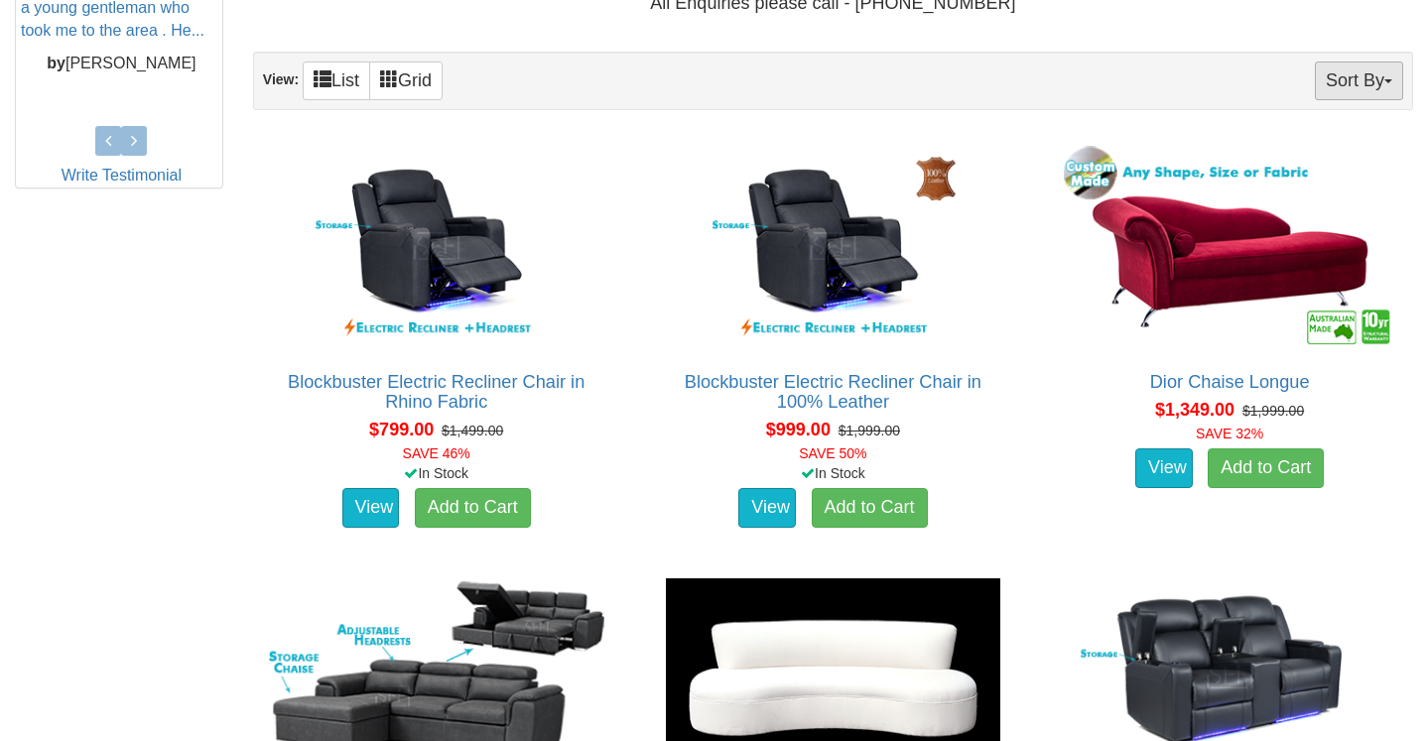
click at [1347, 82] on button "Sort By" at bounding box center [1359, 81] width 88 height 39
click at [1312, 148] on link "Price+" at bounding box center [1324, 147] width 157 height 26
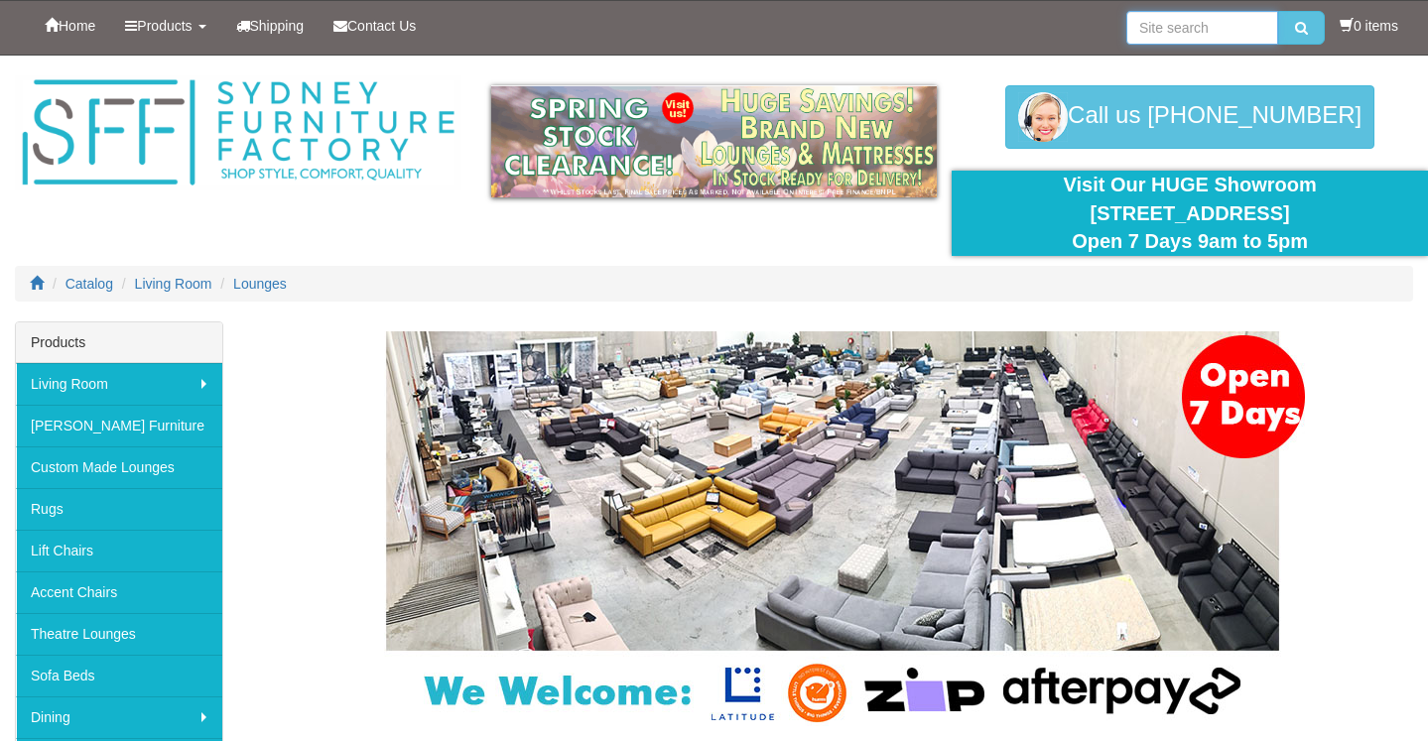
click at [1186, 30] on input "search" at bounding box center [1203, 28] width 152 height 34
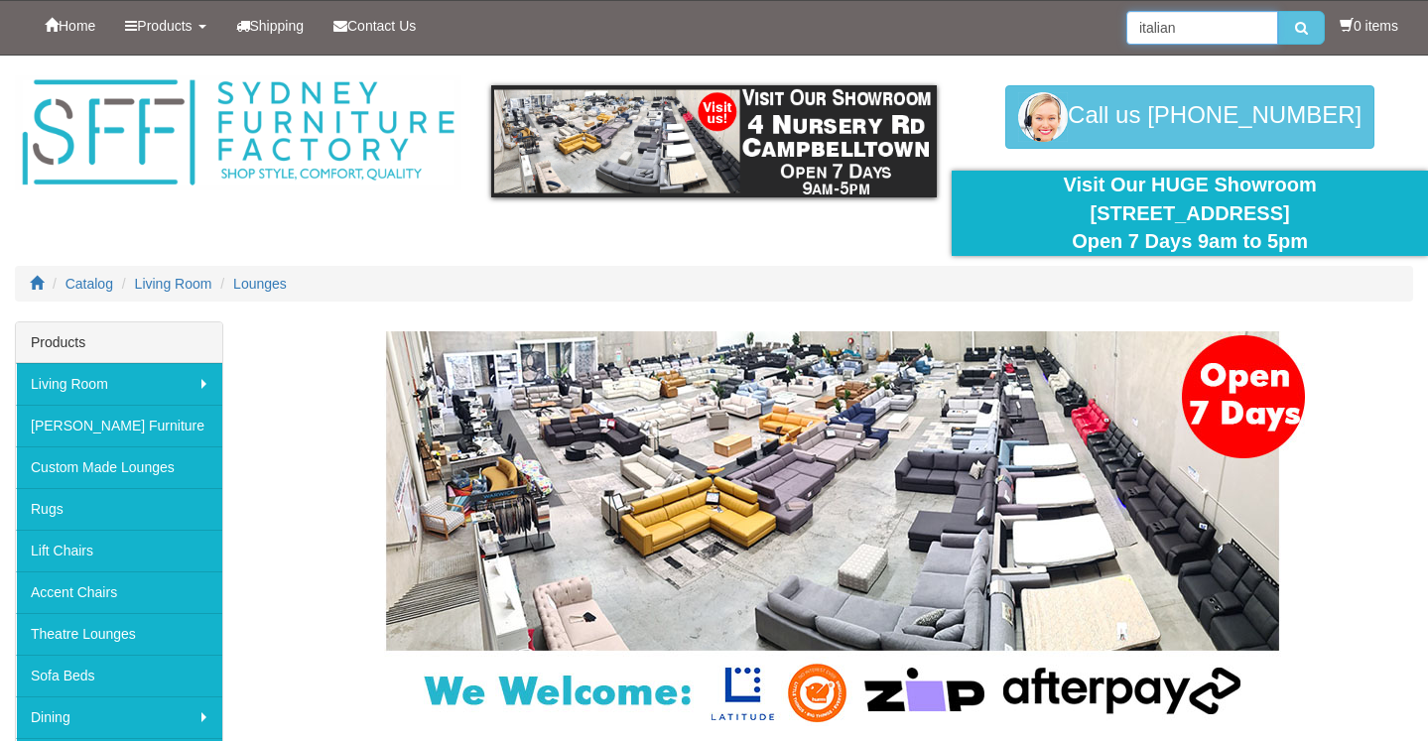
type input "italian"
click at [1278, 11] on button "submit" at bounding box center [1301, 28] width 47 height 34
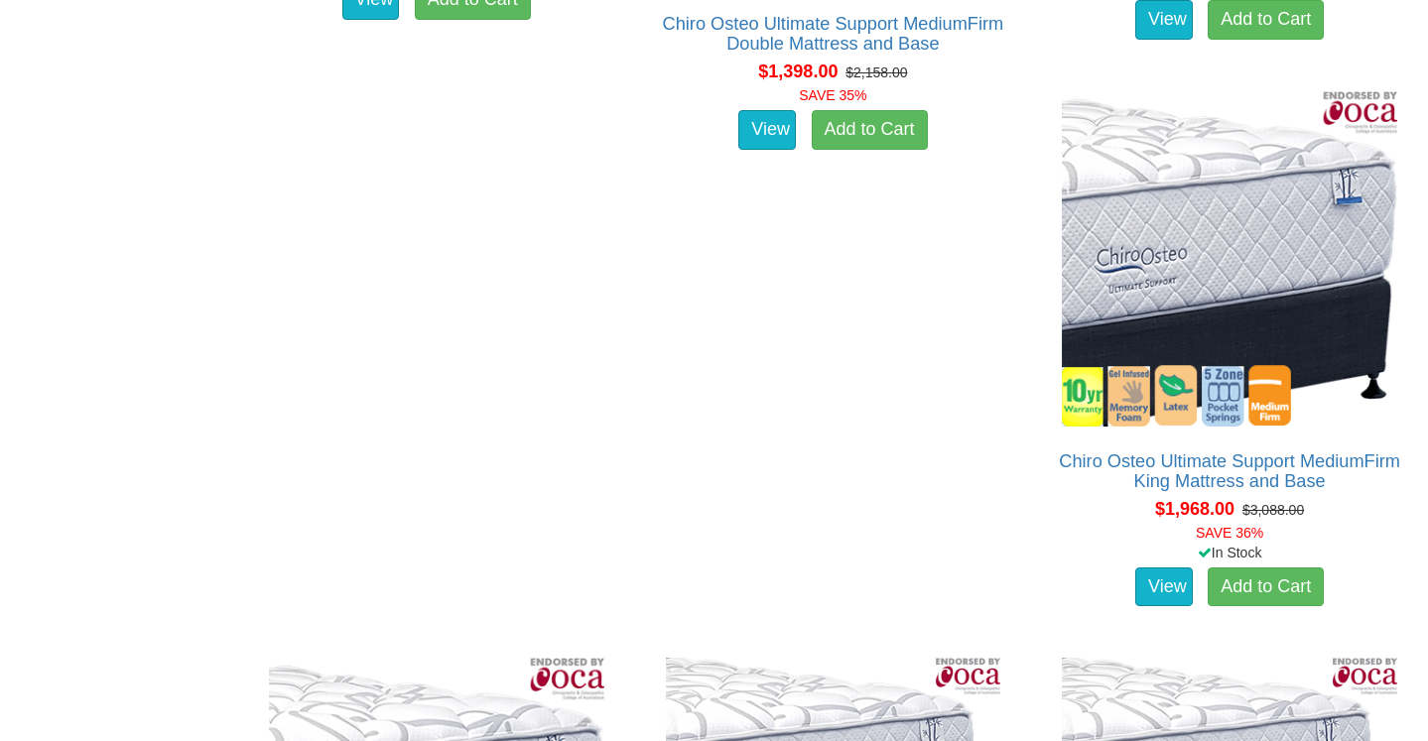
scroll to position [3092, 0]
